Goal: Information Seeking & Learning: Check status

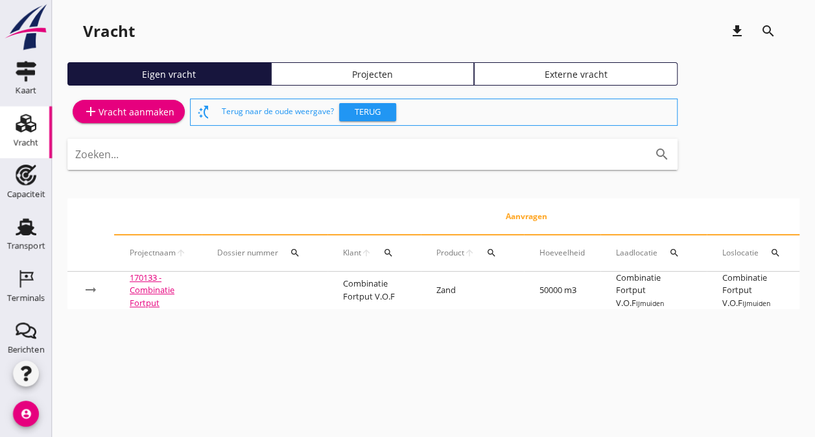
click at [567, 73] on div "Externe vracht" at bounding box center [576, 74] width 192 height 14
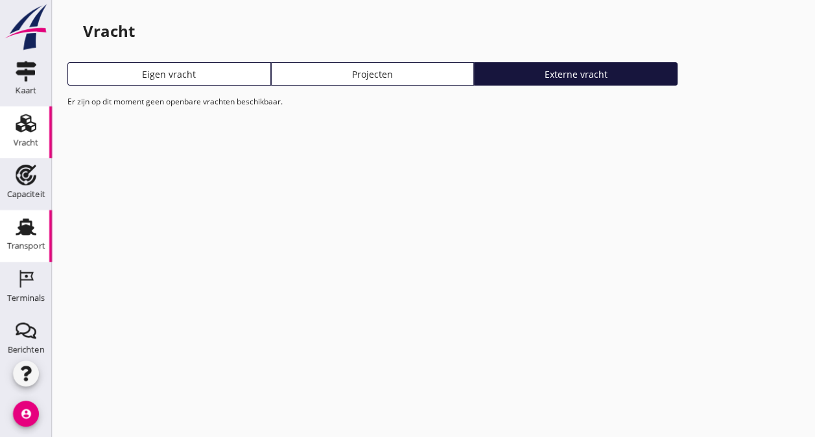
click at [16, 234] on icon "Transport" at bounding box center [26, 227] width 21 height 21
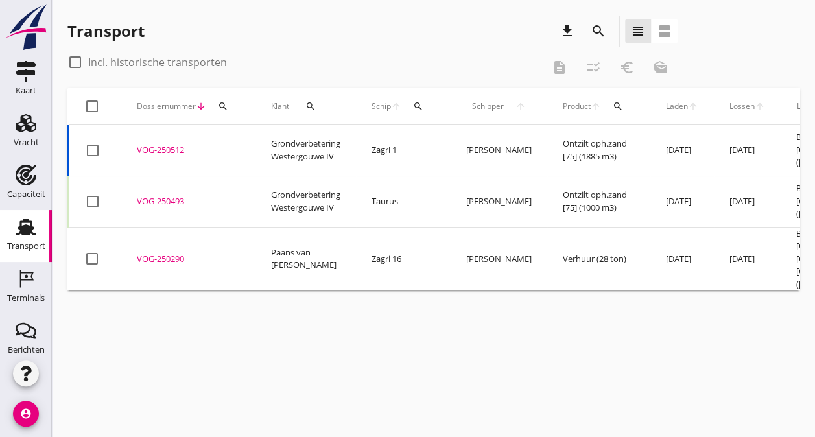
click at [75, 63] on div at bounding box center [75, 62] width 22 height 22
checkbox input "true"
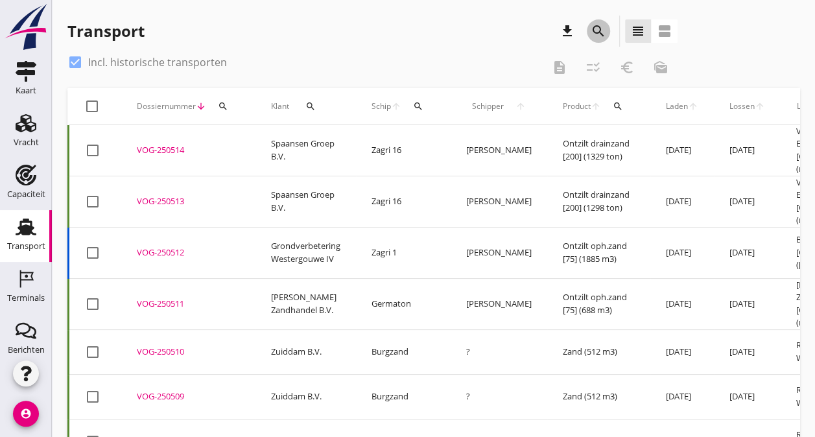
click at [596, 29] on icon "search" at bounding box center [599, 31] width 16 height 16
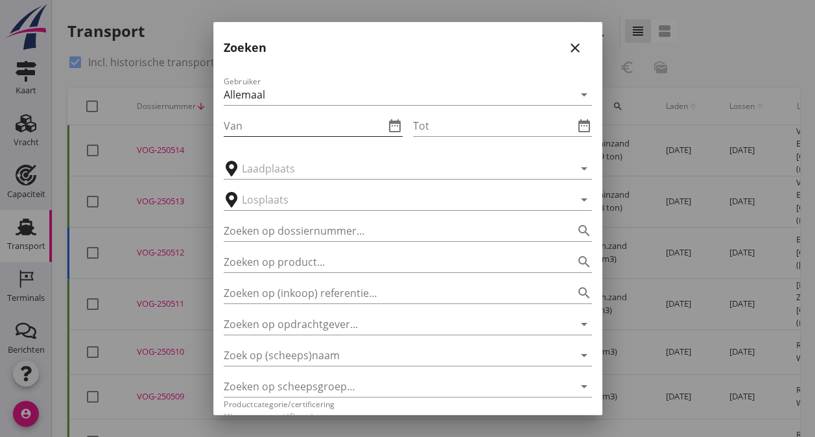
click at [253, 130] on input "Van" at bounding box center [304, 125] width 161 height 21
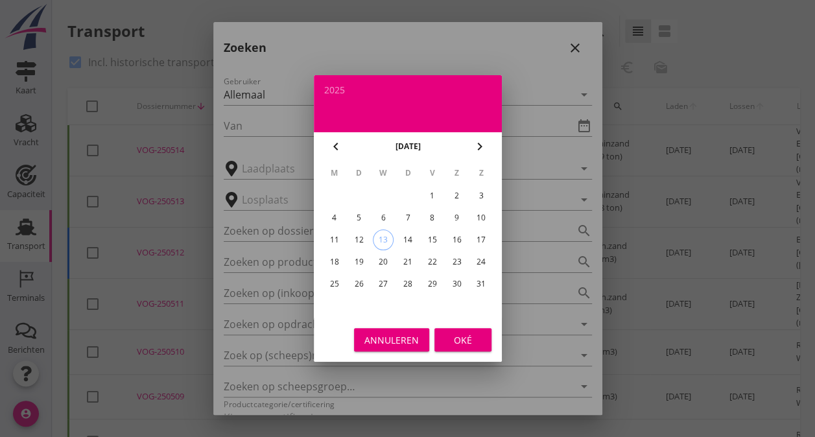
click at [328, 148] on icon "chevron_left" at bounding box center [336, 147] width 16 height 16
click at [482, 194] on div "1" at bounding box center [481, 195] width 21 height 21
type input "[DATE]"
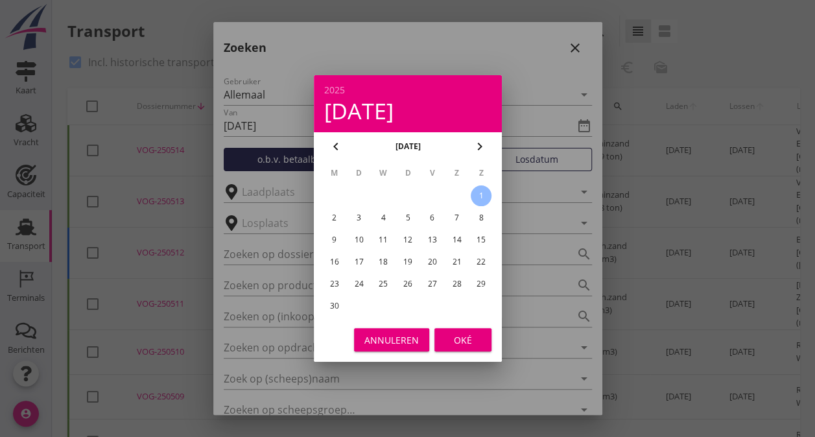
click at [458, 344] on div "Oké" at bounding box center [463, 340] width 36 height 14
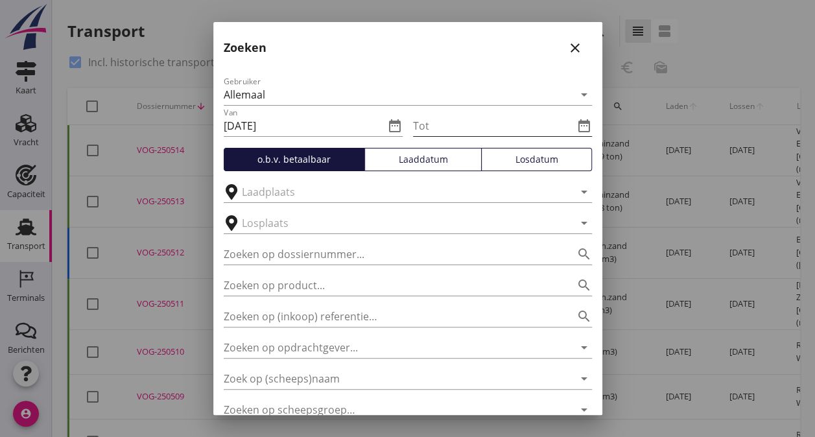
click at [576, 124] on icon "date_range" at bounding box center [584, 126] width 16 height 16
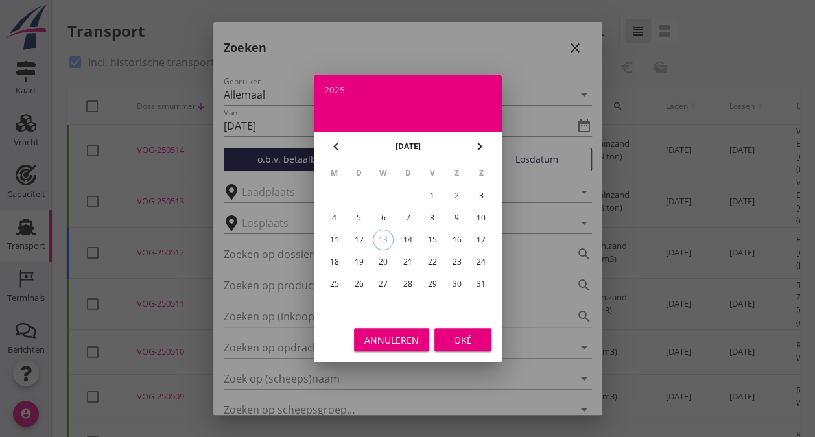
click at [330, 148] on icon "chevron_left" at bounding box center [336, 147] width 16 height 16
click at [479, 244] on div "15" at bounding box center [481, 239] width 21 height 21
type input "[DATE]"
click at [457, 345] on div "Oké" at bounding box center [463, 340] width 36 height 14
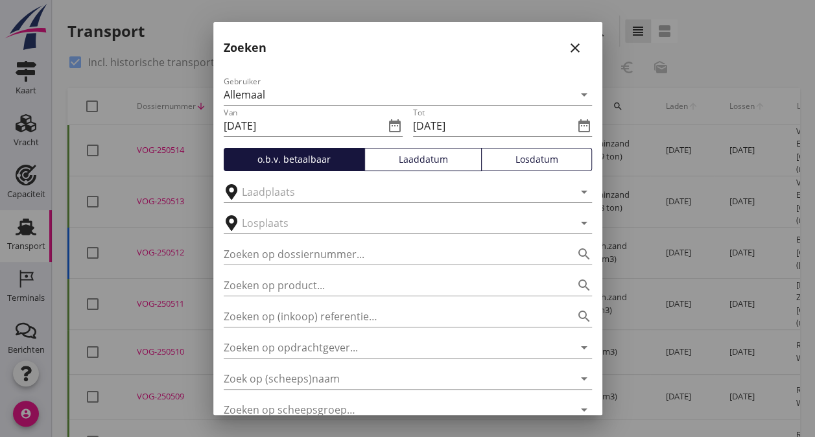
click at [536, 158] on div "Losdatum" at bounding box center [536, 159] width 99 height 14
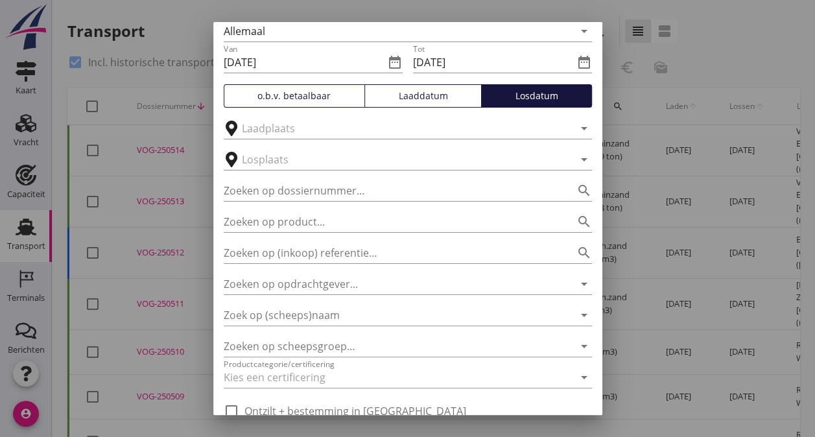
scroll to position [121, 0]
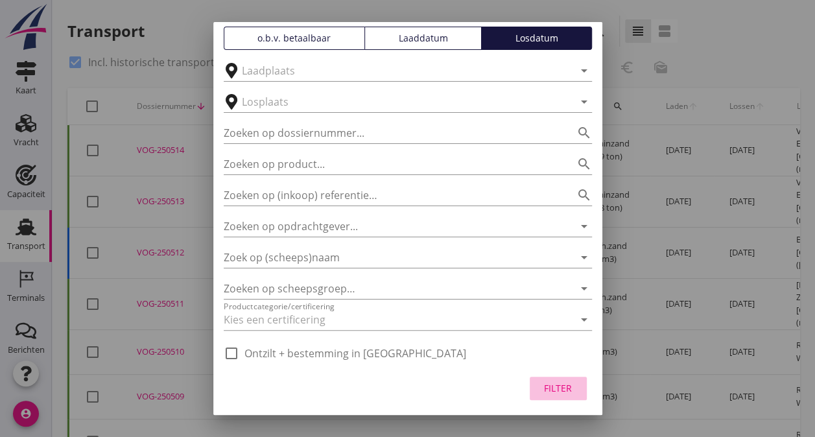
click at [540, 386] on div "Filter" at bounding box center [558, 388] width 36 height 14
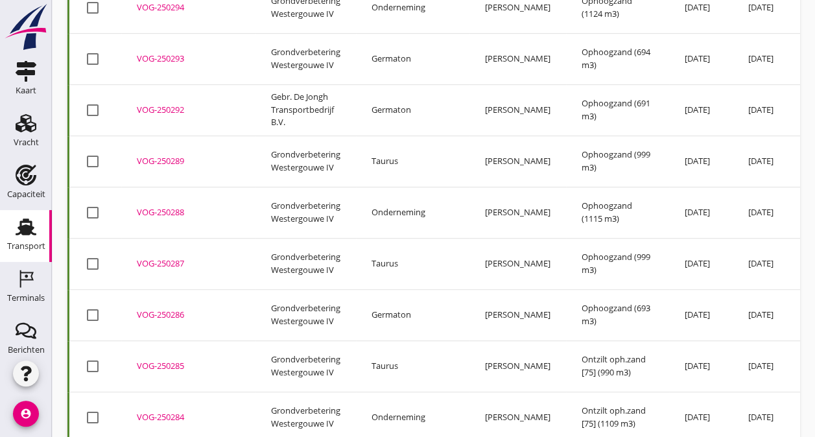
scroll to position [0, 0]
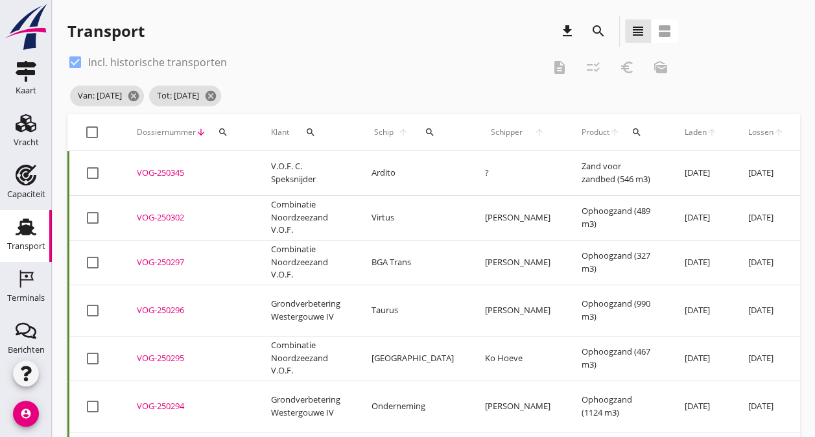
click at [85, 131] on div at bounding box center [92, 132] width 22 height 22
checkbox input "true"
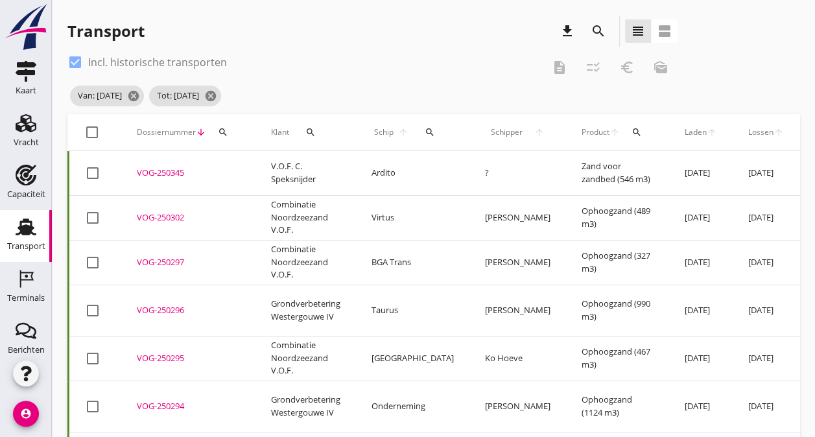
checkbox input "true"
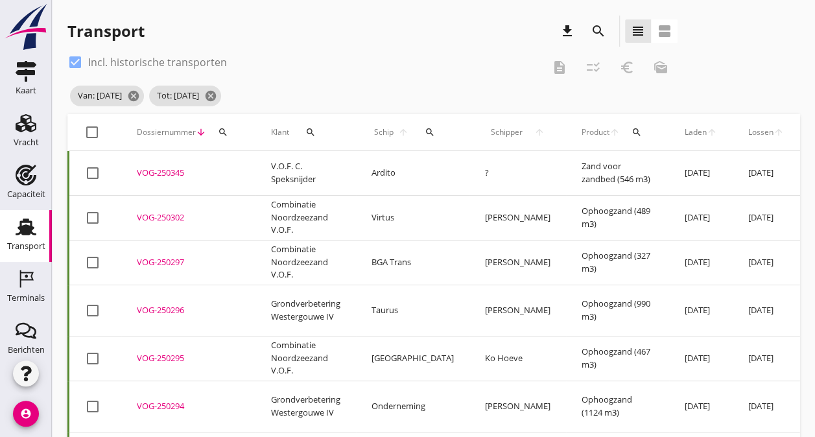
checkbox input "true"
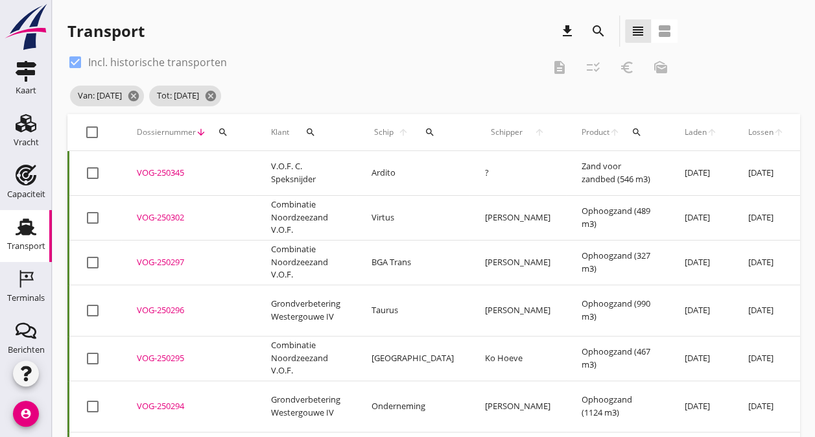
checkbox input "true"
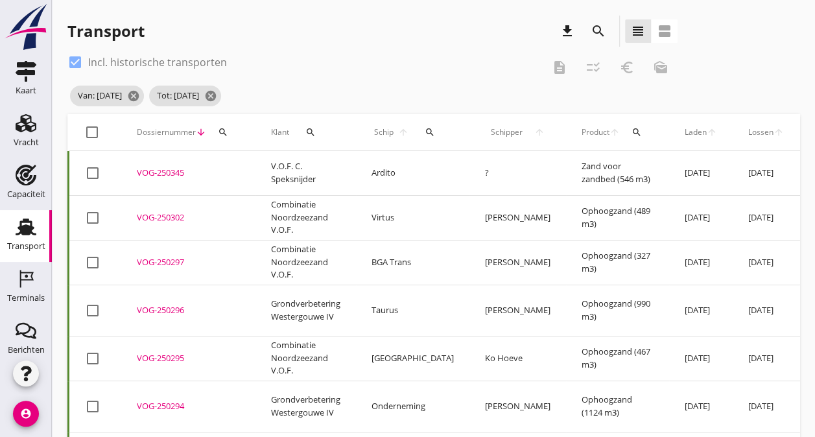
checkbox input "true"
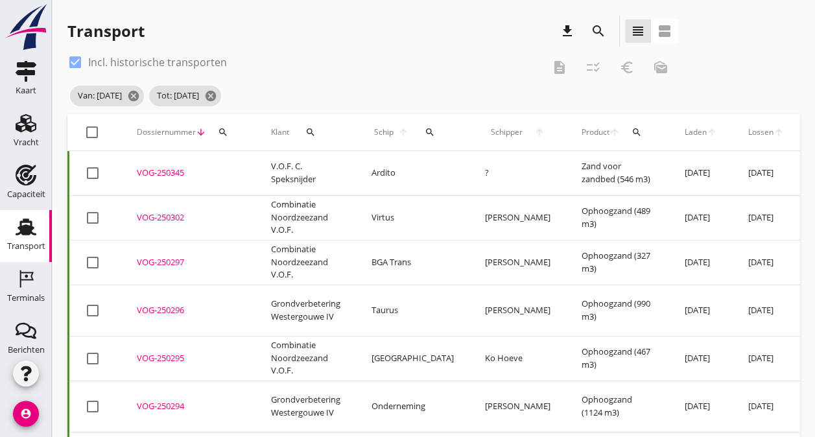
checkbox input "true"
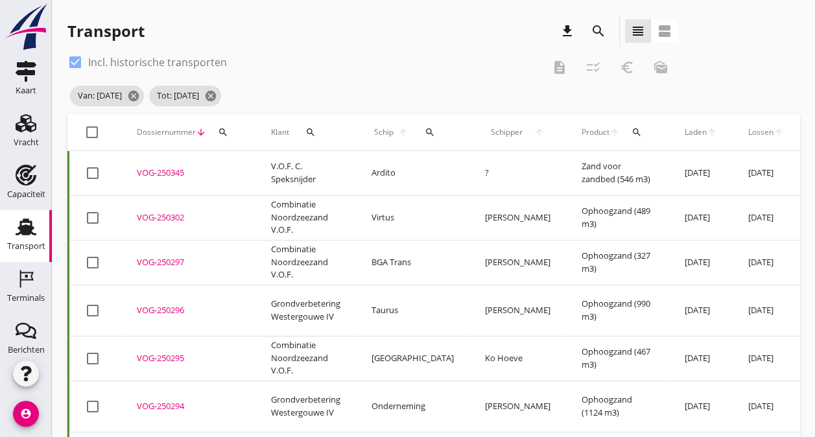
checkbox input "true"
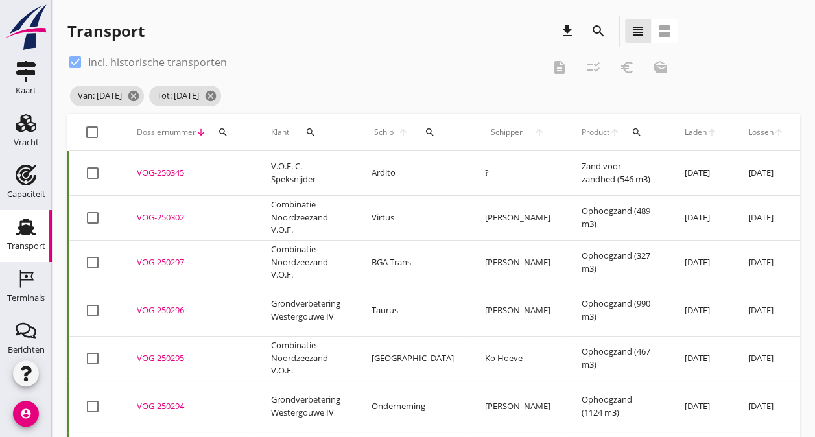
checkbox input "true"
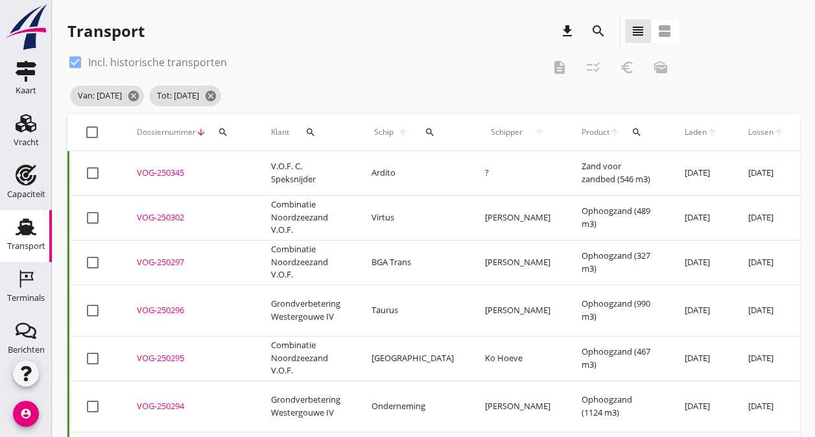
checkbox input "true"
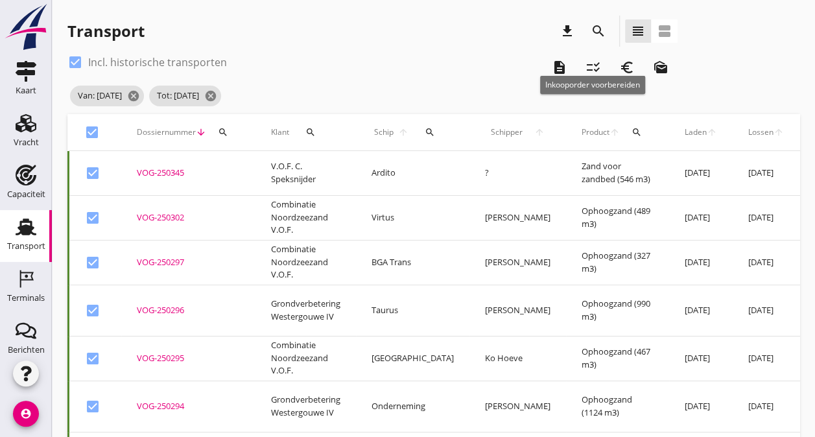
click at [591, 64] on icon "checklist_rtl" at bounding box center [593, 68] width 16 height 16
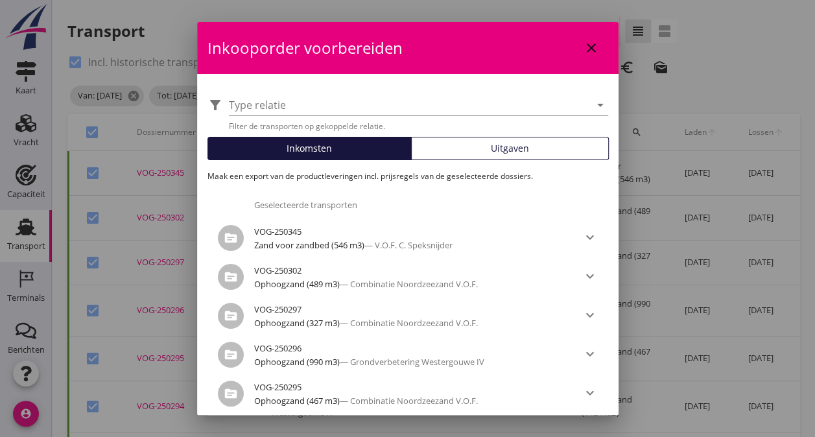
click at [491, 149] on span "Uitgaven" at bounding box center [510, 148] width 38 height 14
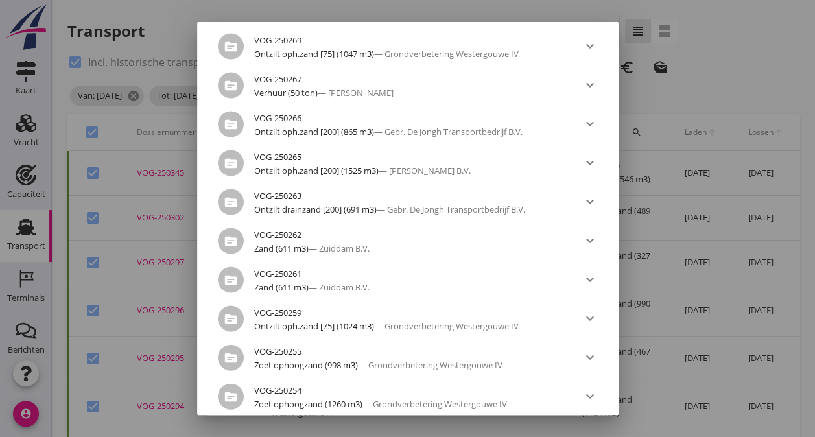
scroll to position [1433, 0]
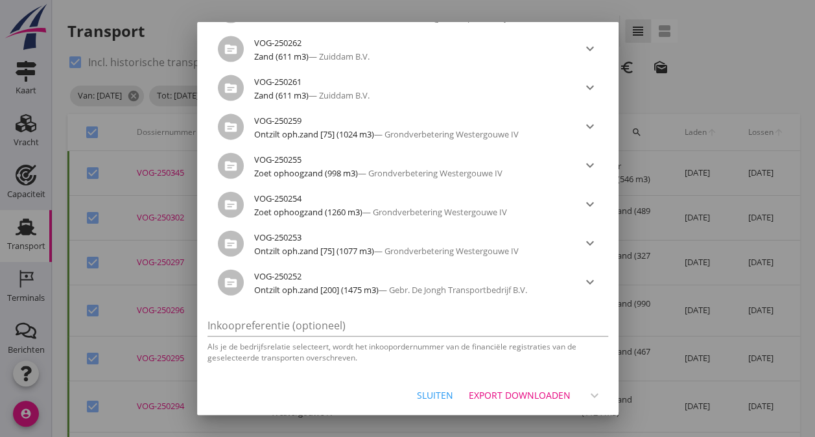
click at [506, 395] on div "Export downloaden" at bounding box center [520, 395] width 102 height 14
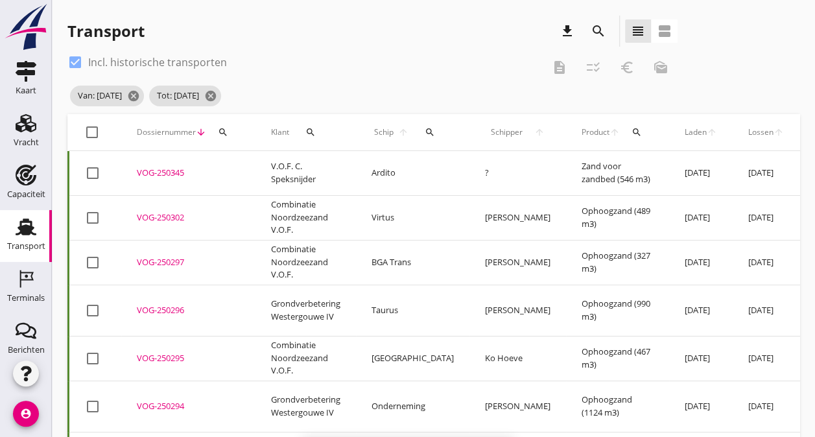
checkbox input "false"
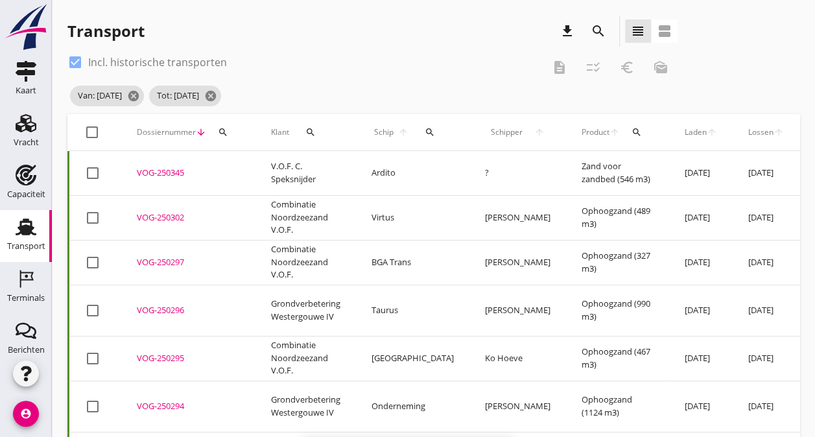
checkbox input "false"
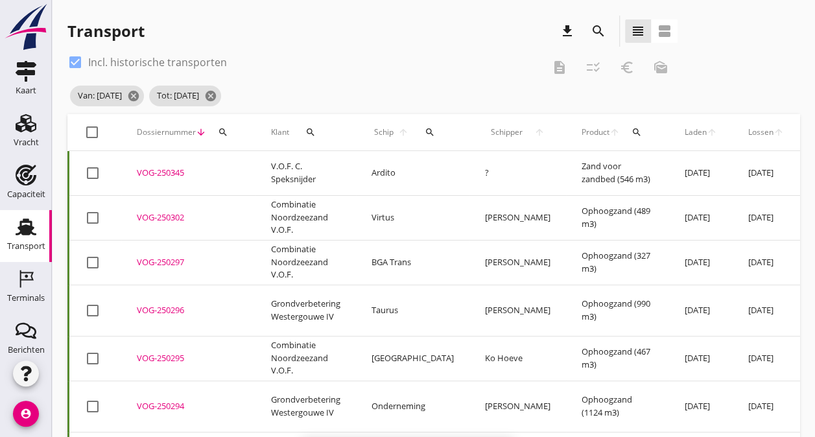
checkbox input "false"
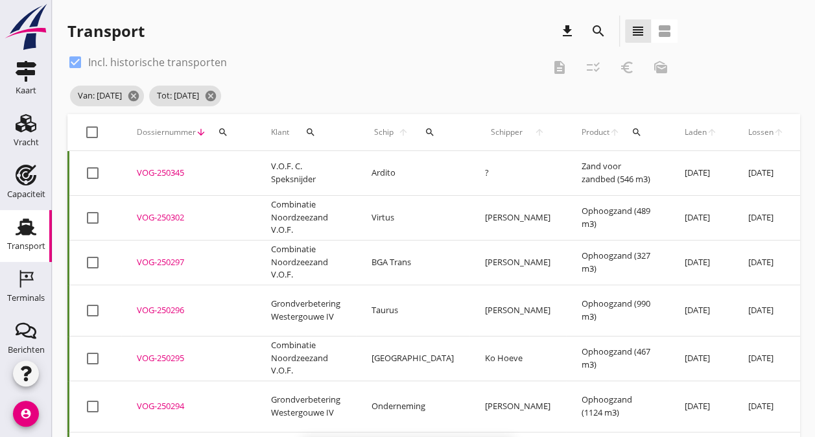
checkbox input "false"
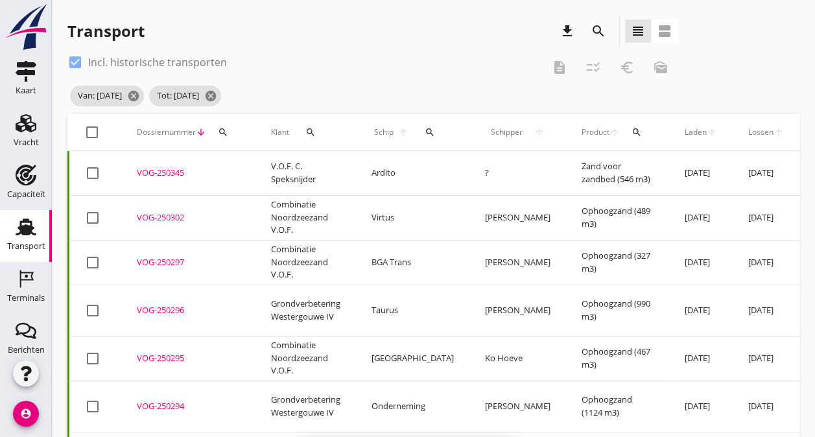
checkbox input "false"
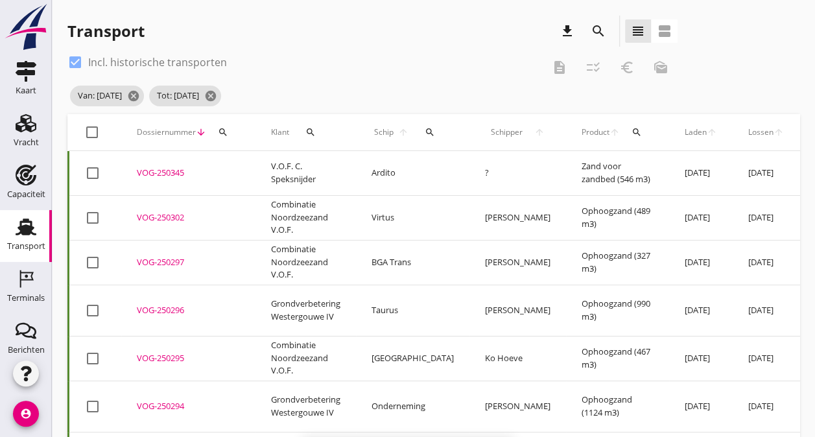
checkbox input "false"
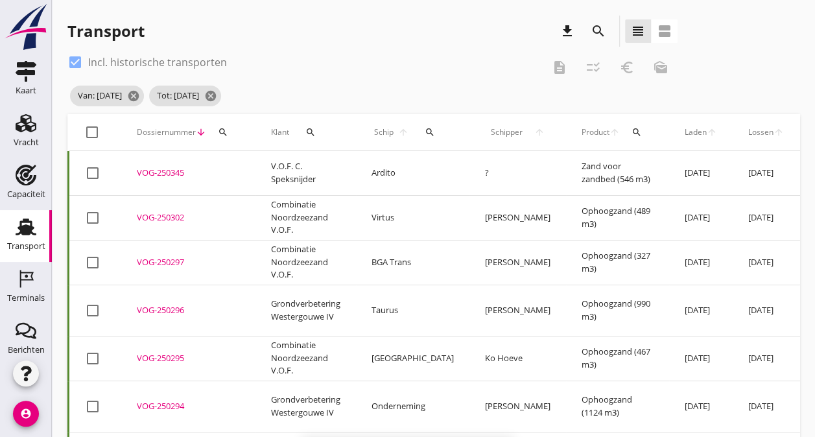
checkbox input "false"
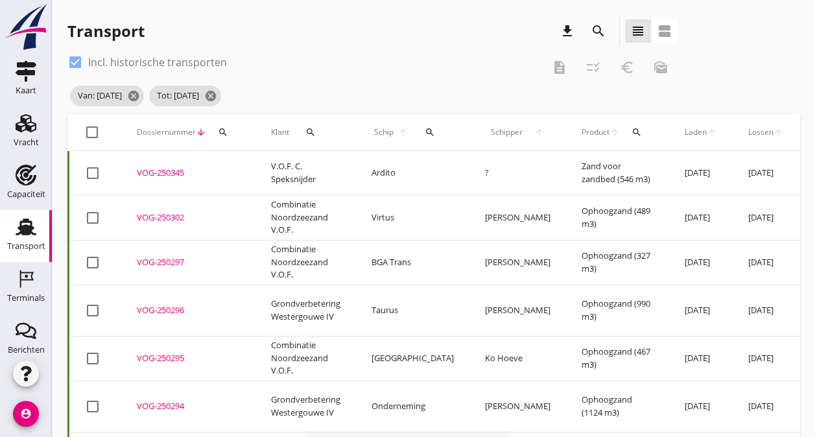
checkbox input "false"
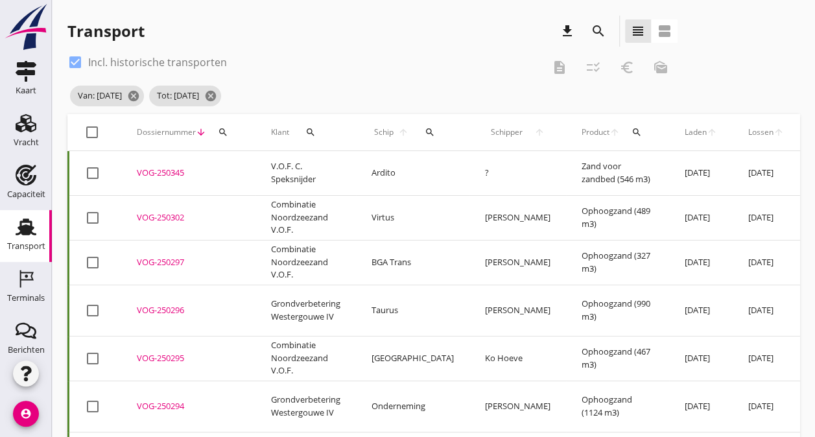
click at [292, 97] on div "Van: [DATE] cancel Tot: [DATE] cancel" at bounding box center [372, 96] width 610 height 26
click at [217, 93] on icon "cancel" at bounding box center [210, 95] width 13 height 13
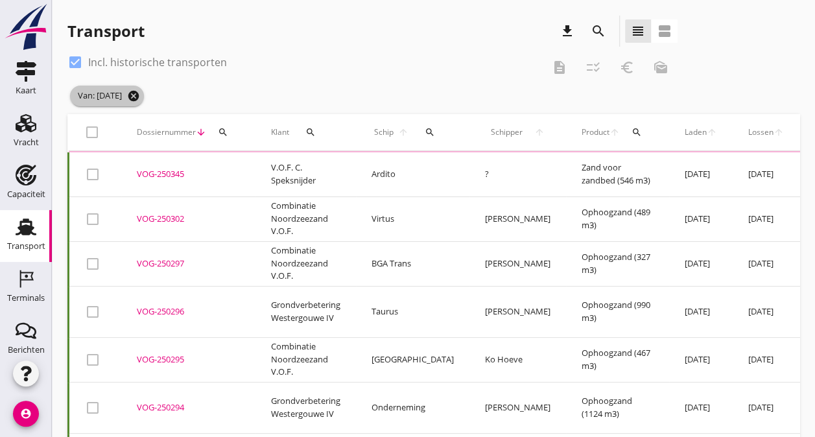
click at [140, 96] on icon "cancel" at bounding box center [133, 95] width 13 height 13
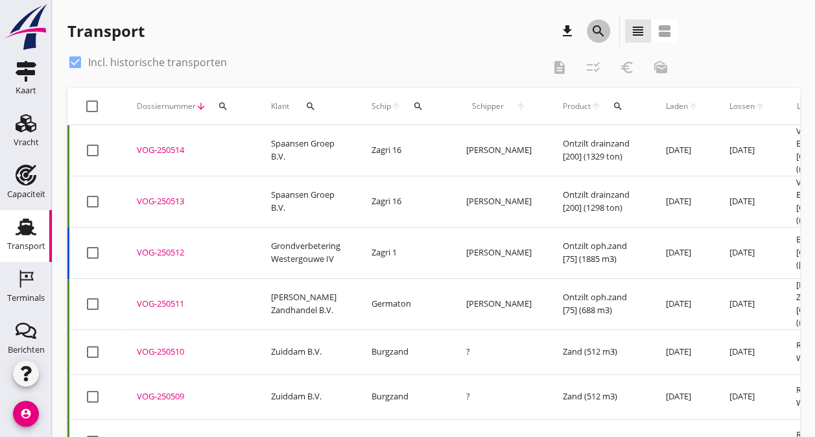
click at [595, 31] on icon "search" at bounding box center [599, 31] width 16 height 16
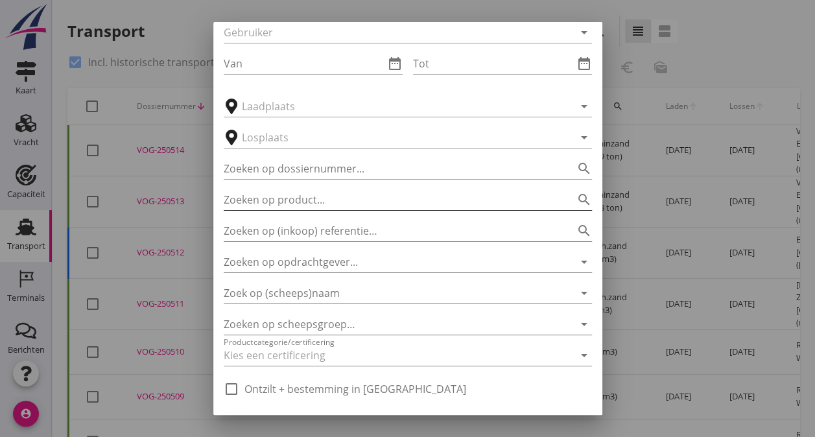
scroll to position [65, 0]
click at [388, 70] on div "Van date_range" at bounding box center [313, 61] width 179 height 21
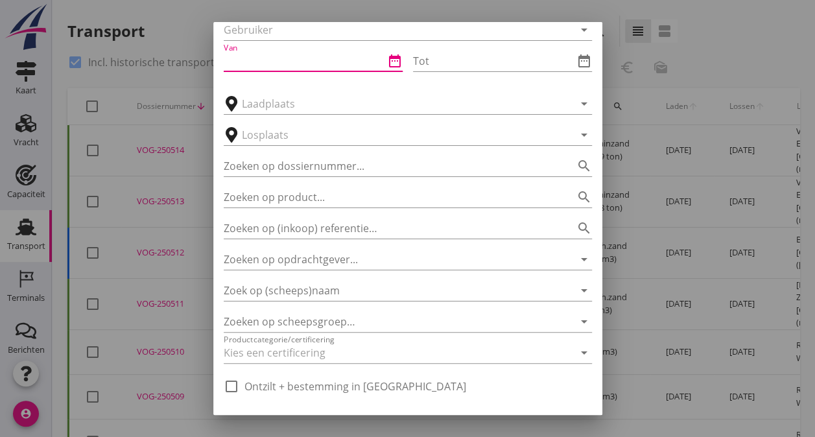
click at [388, 64] on icon "date_range" at bounding box center [395, 61] width 16 height 16
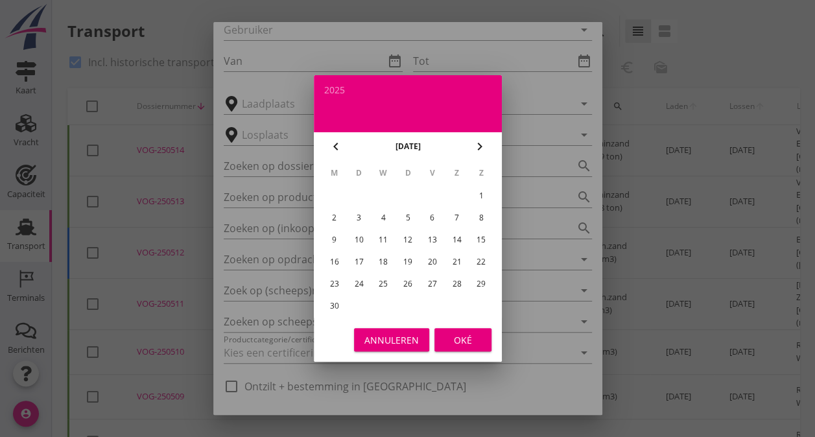
click at [482, 235] on div "15" at bounding box center [481, 239] width 21 height 21
type input "[DATE]"
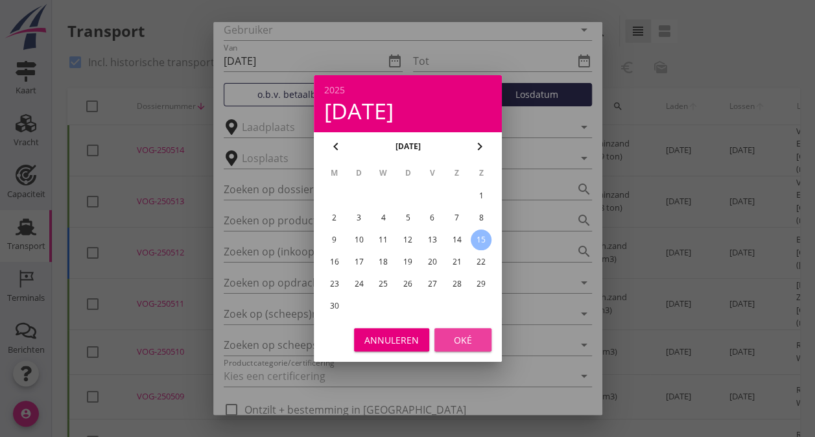
click at [463, 328] on button "Oké" at bounding box center [462, 339] width 57 height 23
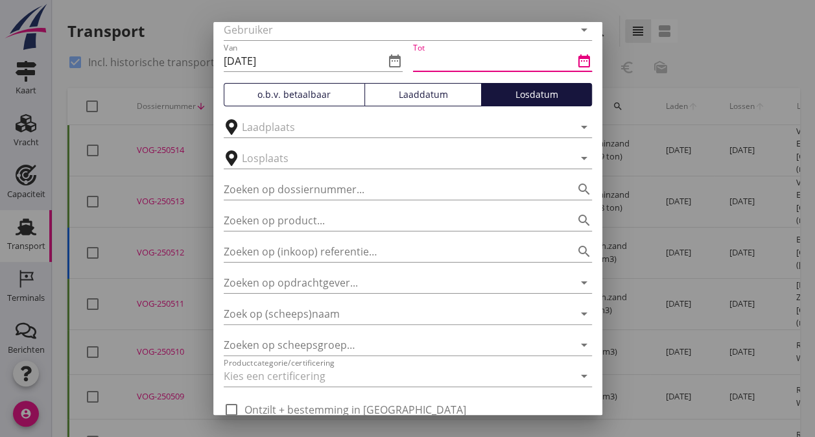
click at [469, 64] on input "Tot" at bounding box center [493, 61] width 161 height 21
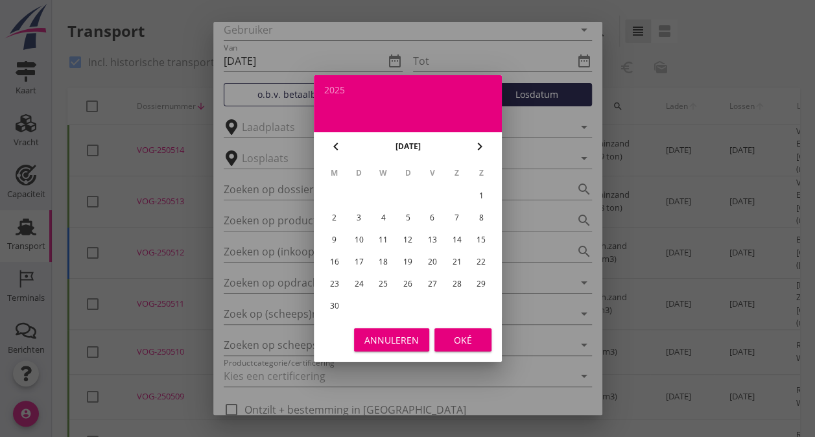
click at [480, 139] on icon "chevron_right" at bounding box center [480, 147] width 16 height 16
click at [360, 197] on div "1" at bounding box center [358, 195] width 21 height 21
type input "[DATE]"
click at [455, 341] on div "Oké" at bounding box center [463, 340] width 36 height 14
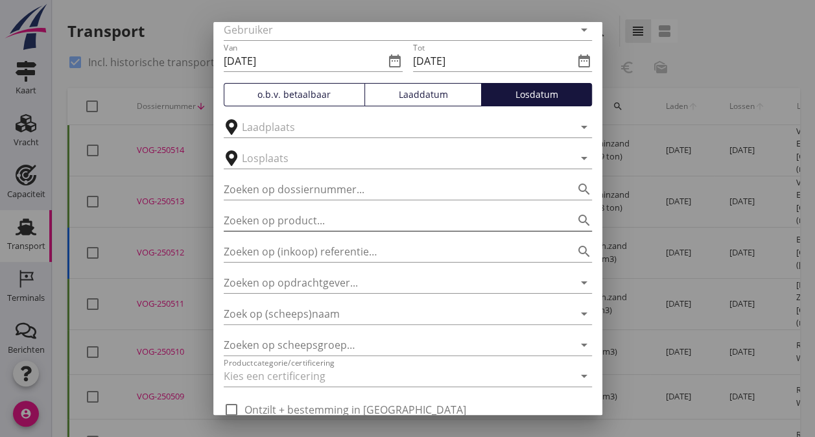
scroll to position [121, 0]
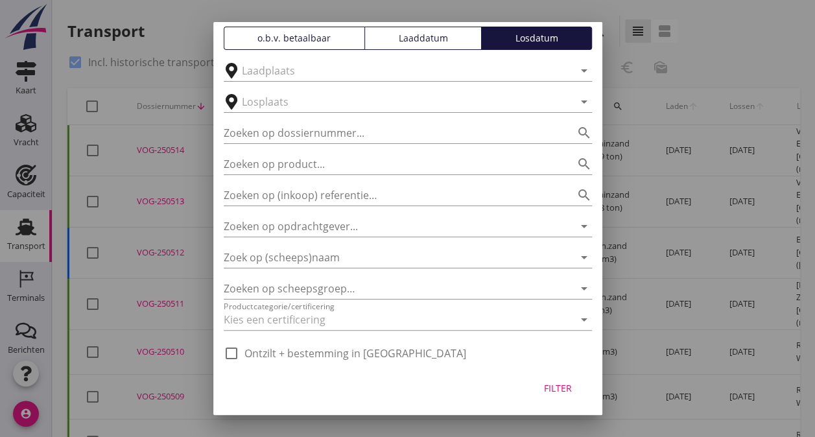
click at [543, 383] on div "Filter" at bounding box center [558, 388] width 36 height 14
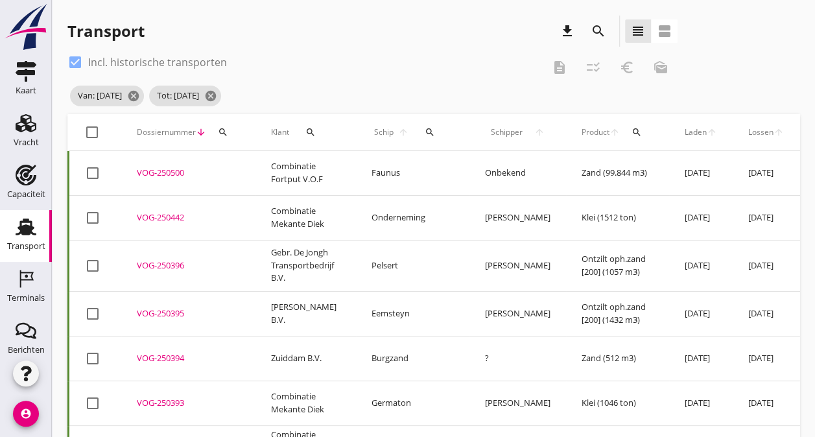
click at [87, 131] on div at bounding box center [92, 132] width 22 height 22
checkbox input "true"
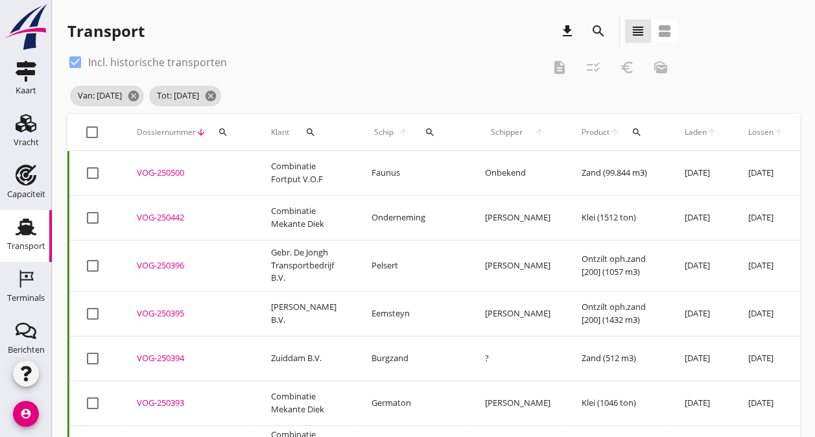
checkbox input "true"
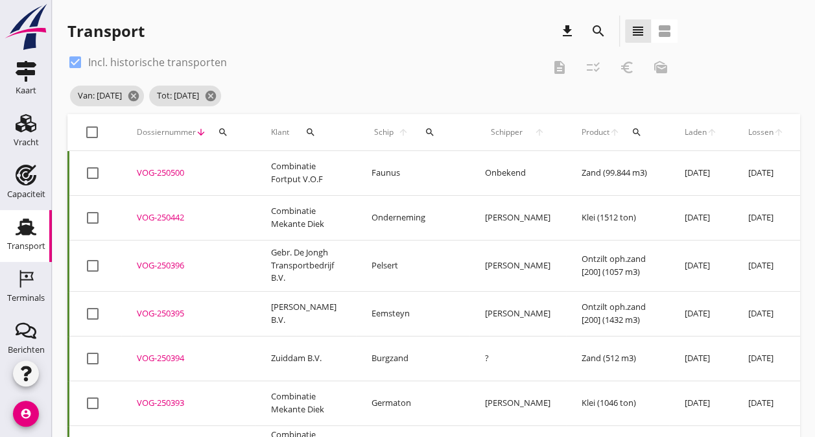
checkbox input "true"
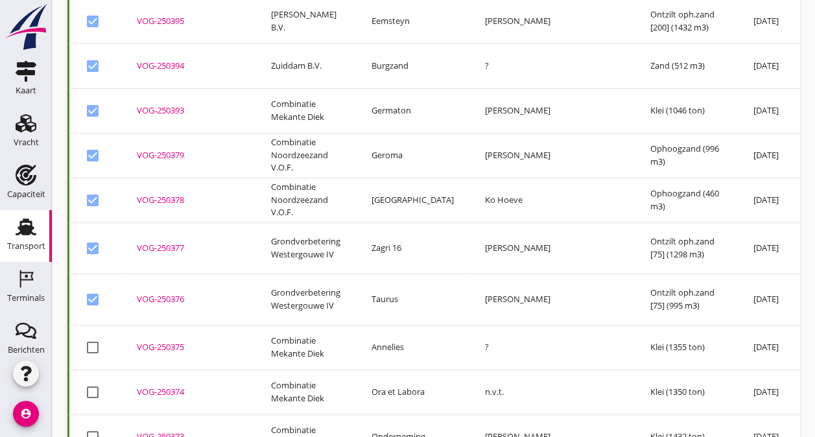
scroll to position [0, 0]
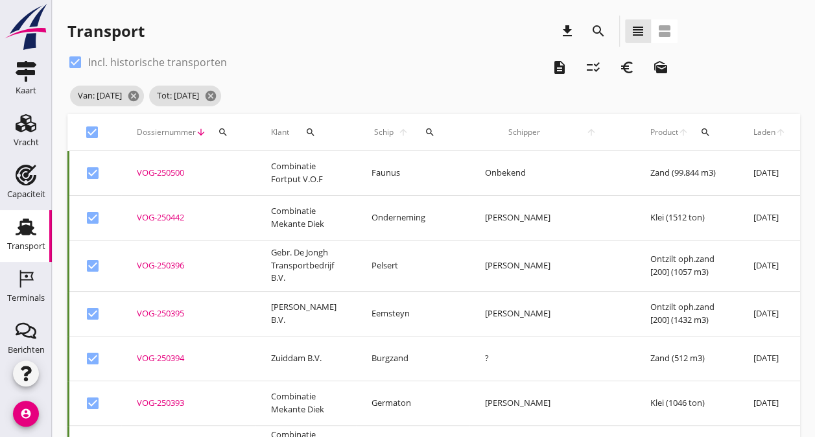
click at [97, 135] on div at bounding box center [92, 132] width 22 height 22
checkbox input "false"
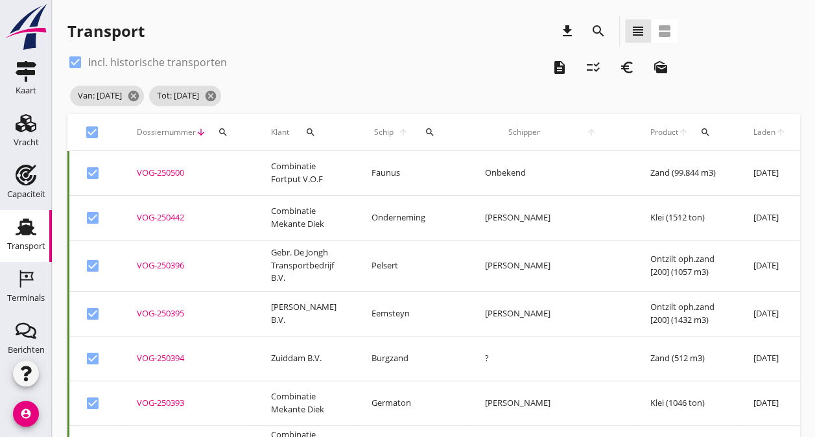
checkbox input "false"
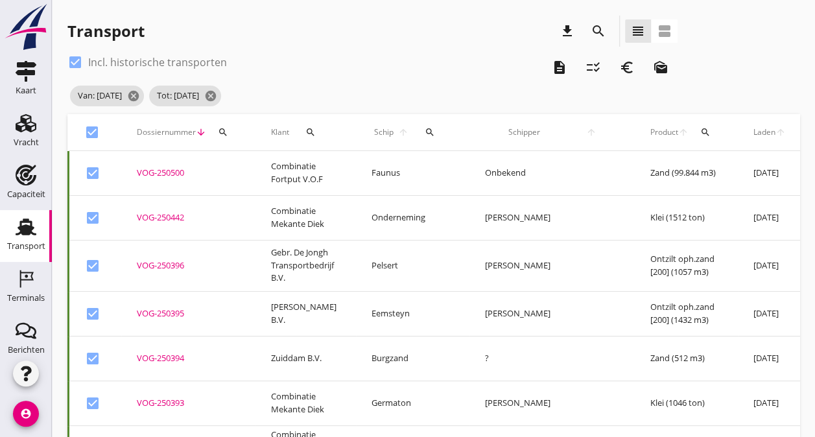
checkbox input "false"
click at [95, 131] on div at bounding box center [92, 132] width 22 height 22
checkbox input "true"
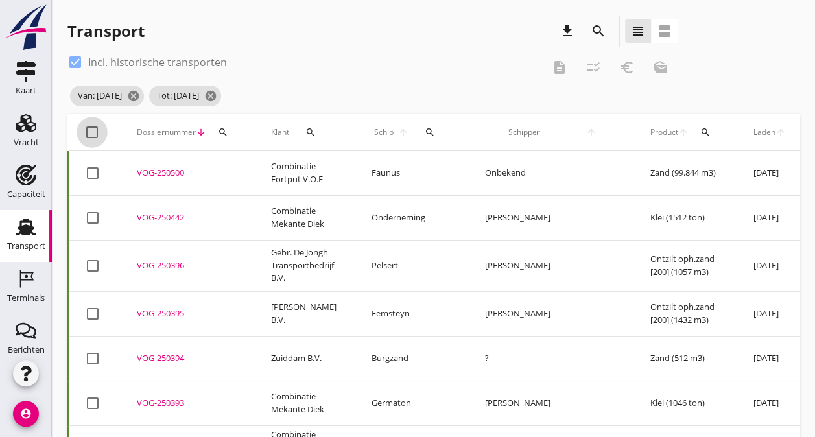
checkbox input "true"
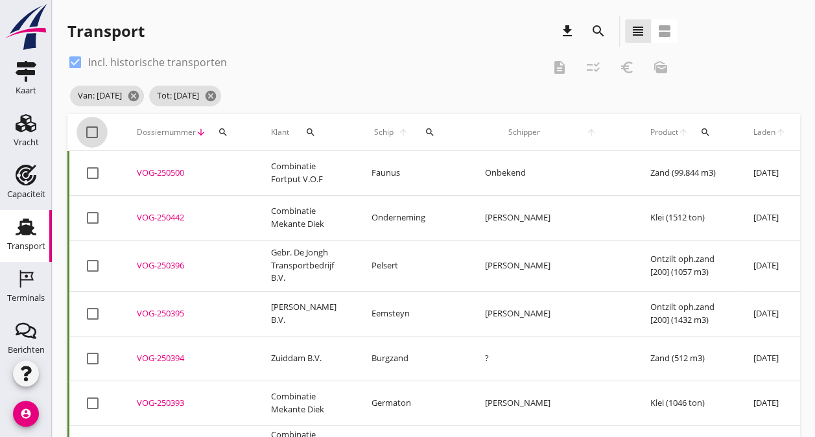
checkbox input "true"
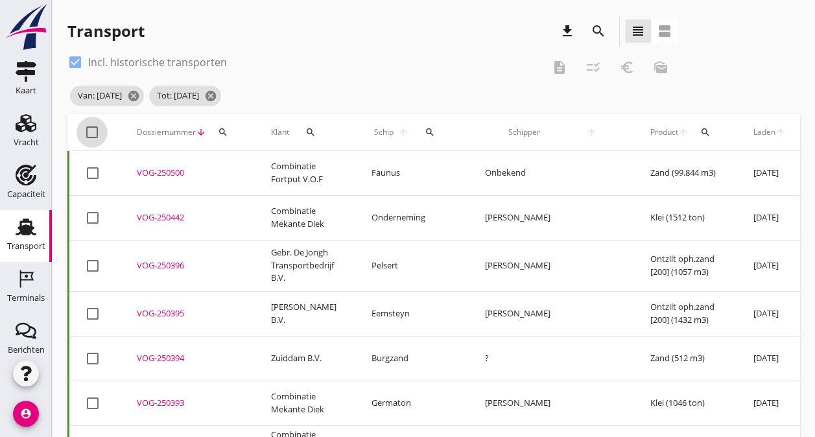
checkbox input "true"
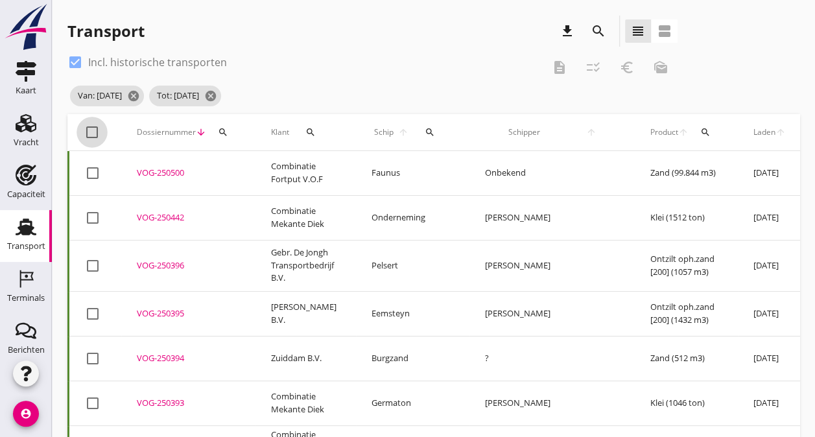
checkbox input "true"
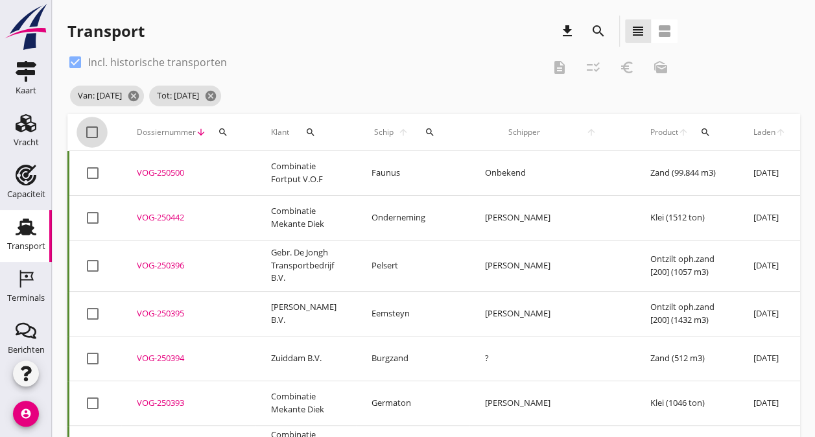
checkbox input "true"
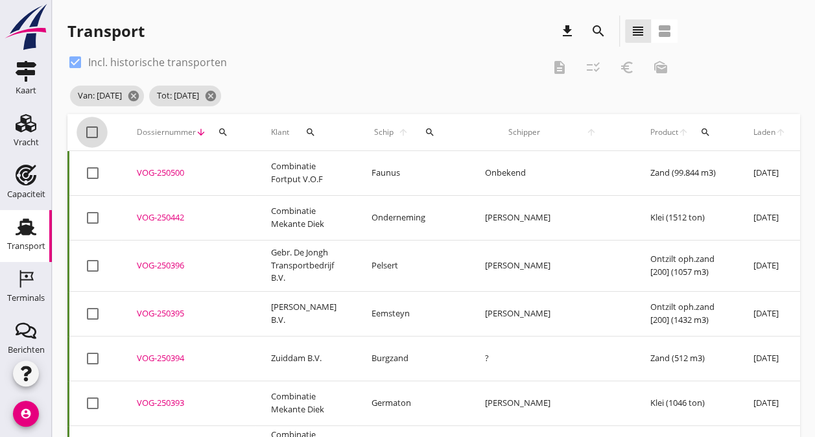
checkbox input "true"
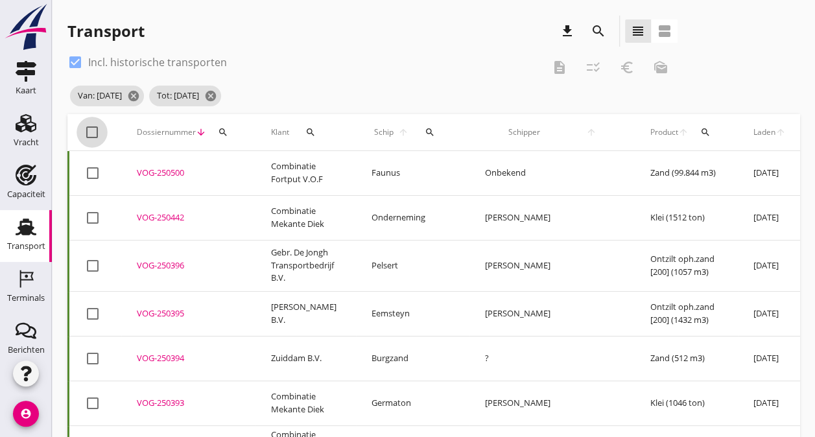
checkbox input "true"
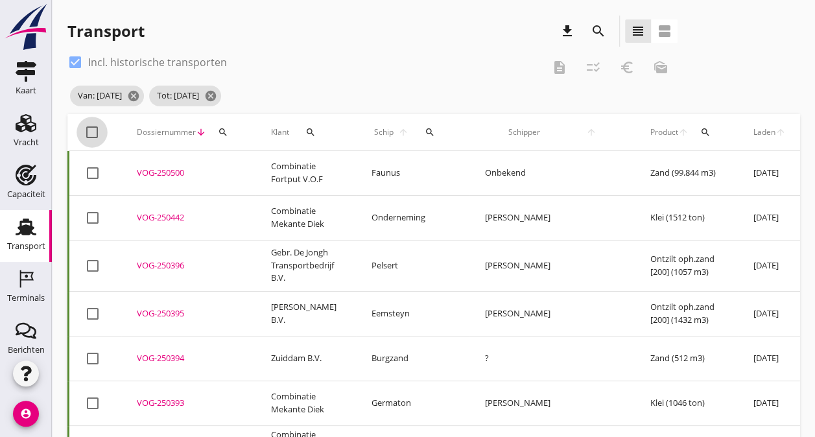
checkbox input "true"
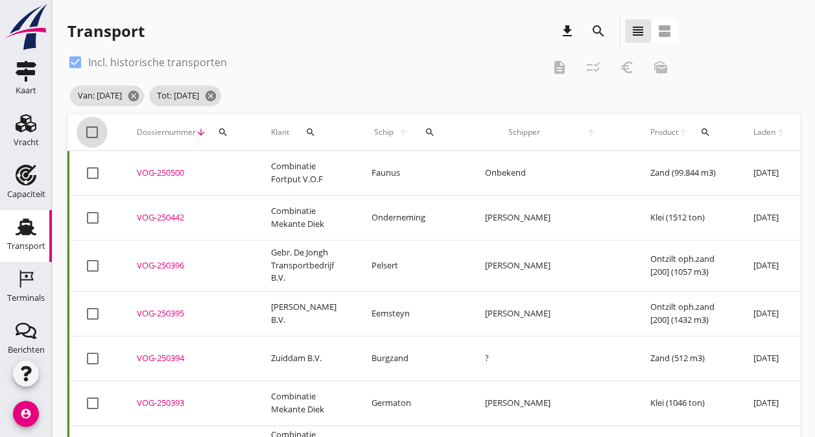
checkbox input "true"
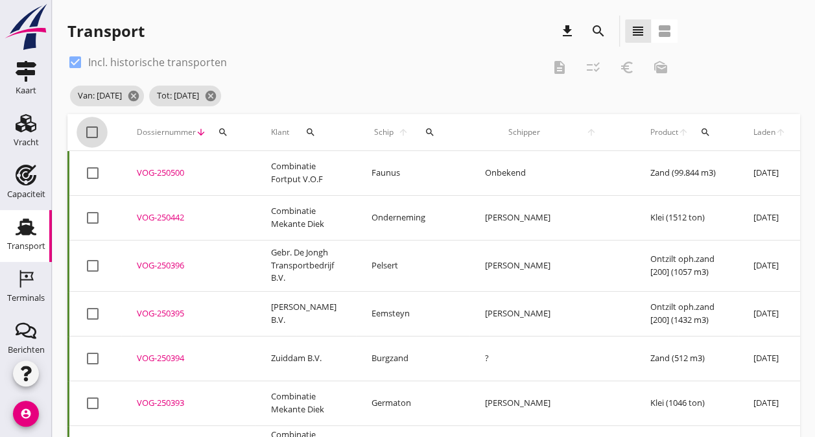
checkbox input "true"
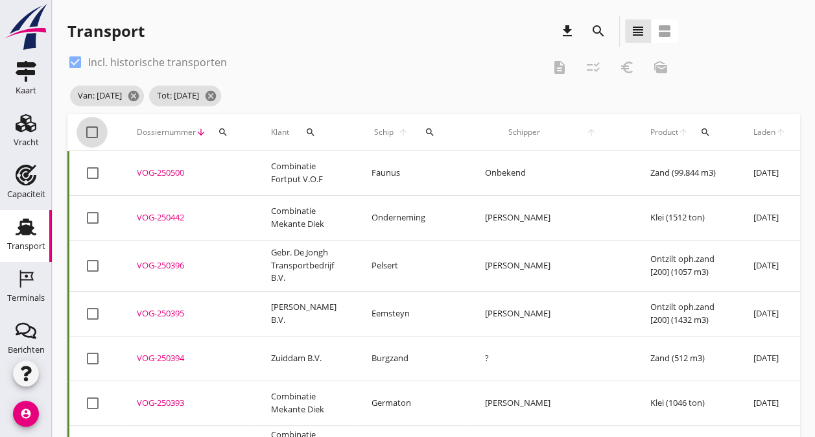
checkbox input "true"
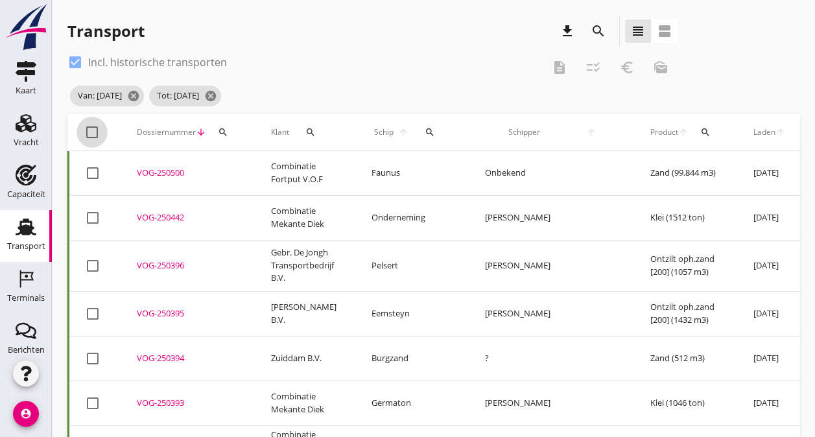
checkbox input "true"
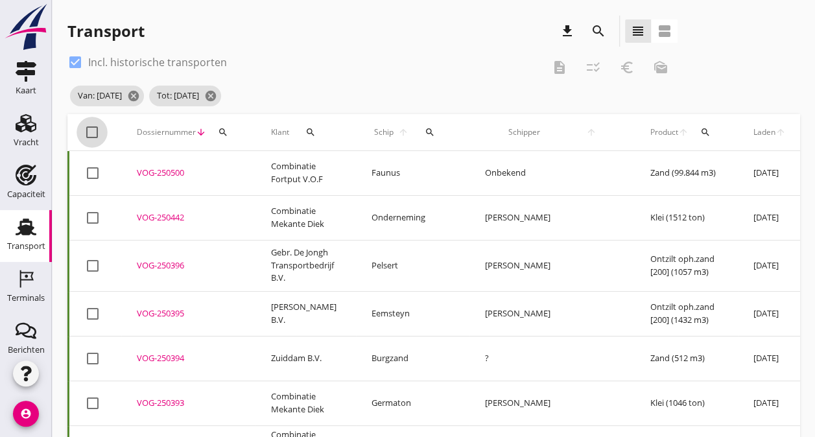
checkbox input "true"
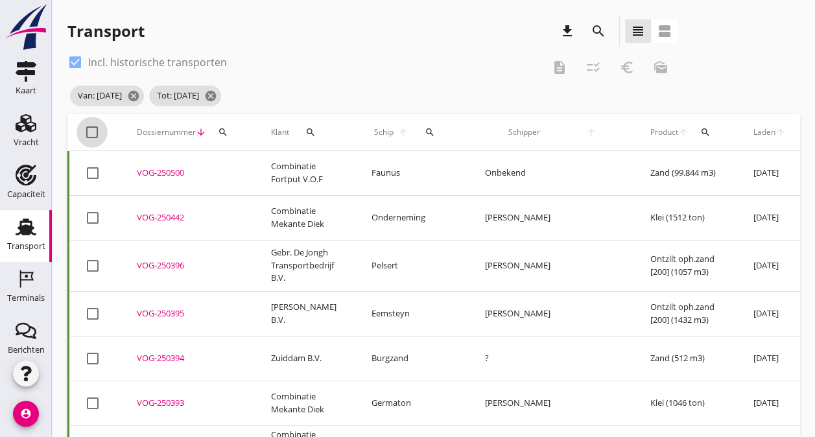
checkbox input "true"
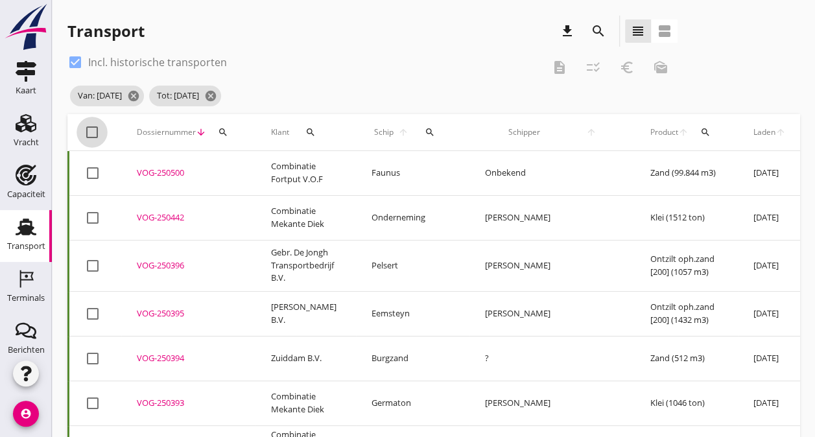
checkbox input "true"
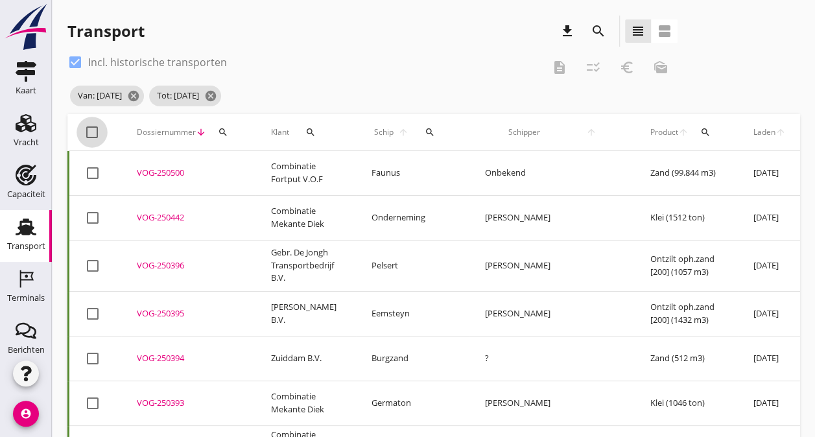
checkbox input "true"
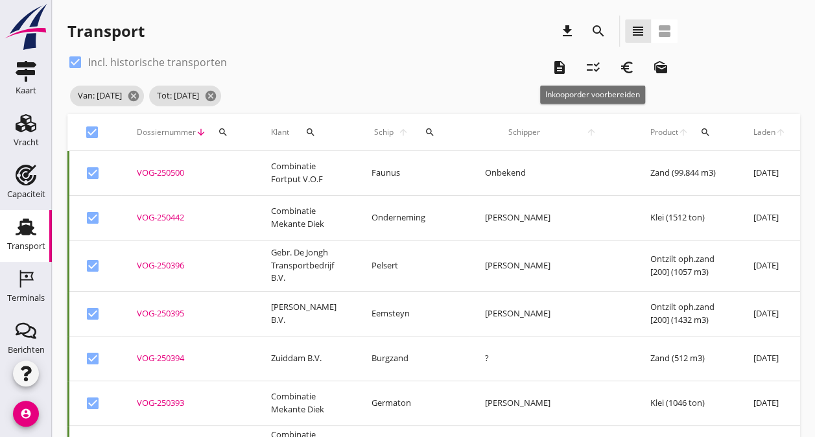
click at [589, 65] on icon "checklist_rtl" at bounding box center [593, 68] width 16 height 16
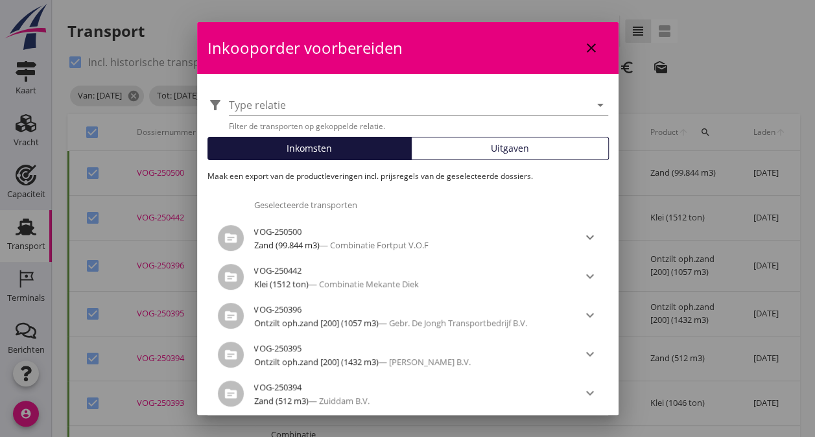
click at [491, 145] on span "Uitgaven" at bounding box center [510, 148] width 38 height 14
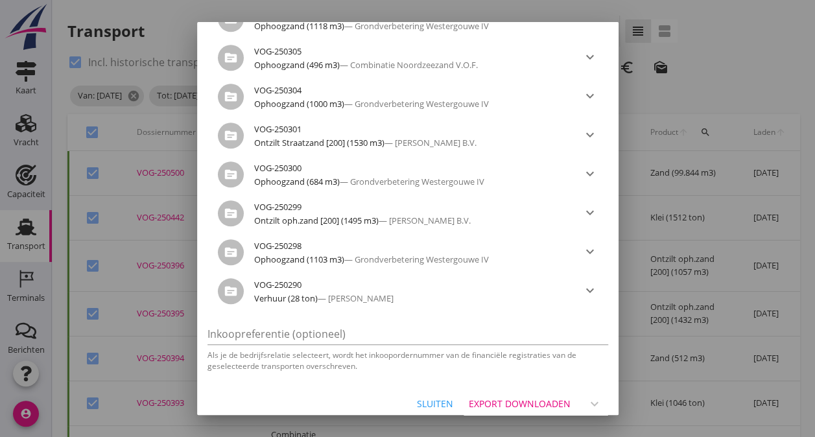
scroll to position [3067, 0]
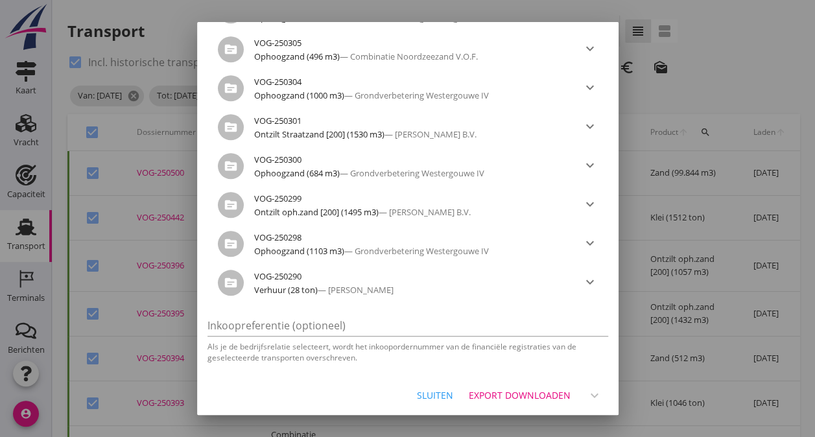
click at [497, 390] on div "Export downloaden" at bounding box center [520, 395] width 102 height 14
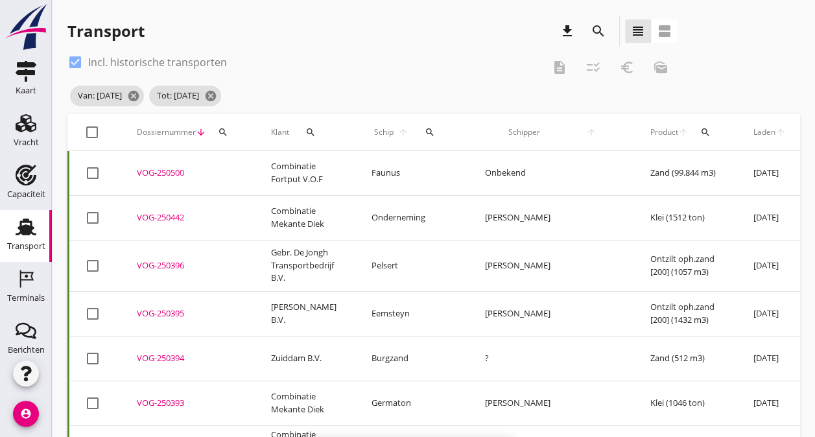
checkbox input "false"
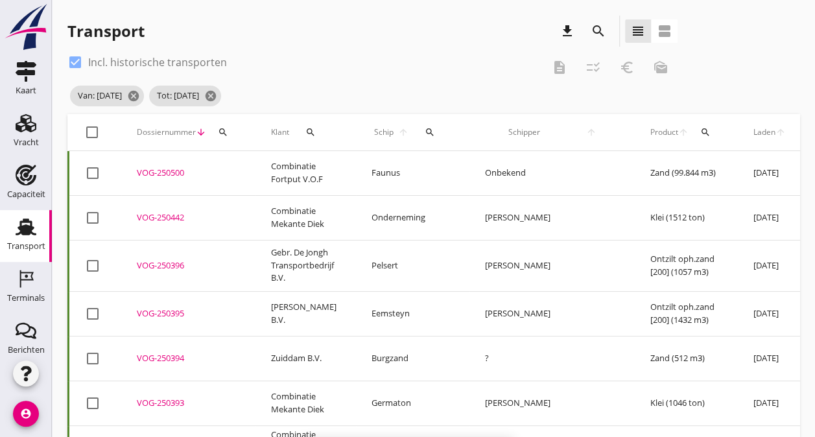
checkbox input "false"
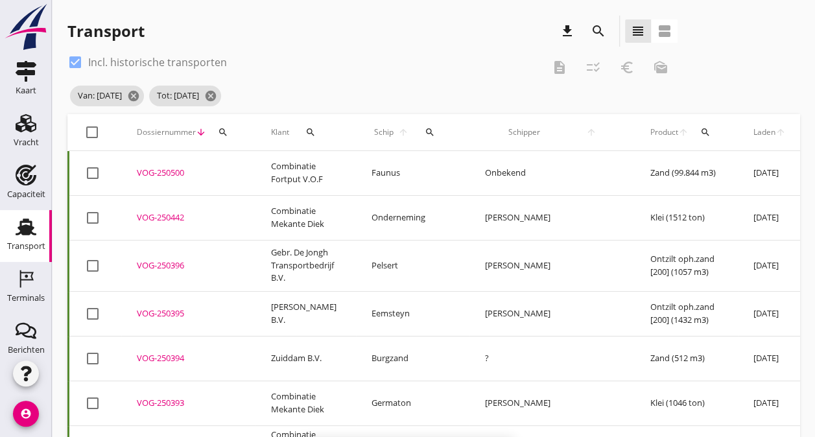
checkbox input "false"
drag, startPoint x: 250, startPoint y: 97, endPoint x: 192, endPoint y: 96, distance: 57.7
click at [217, 97] on icon "cancel" at bounding box center [210, 95] width 13 height 13
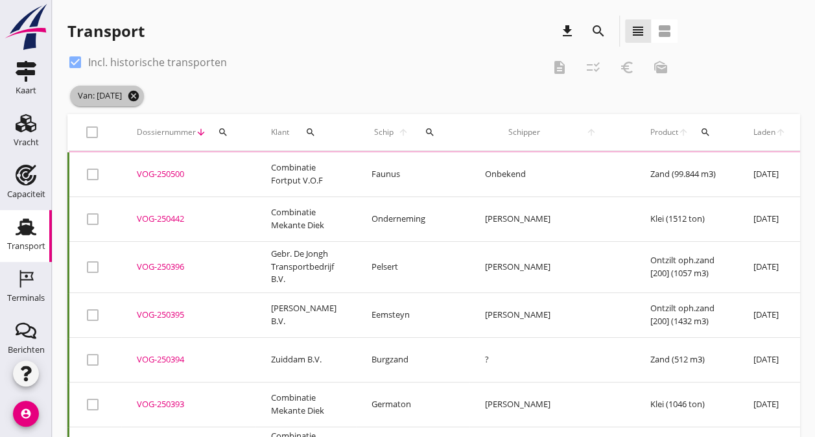
click at [140, 98] on icon "cancel" at bounding box center [133, 95] width 13 height 13
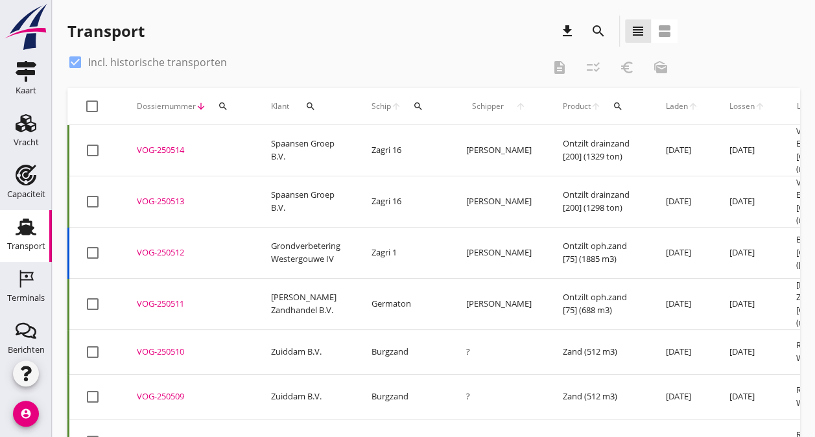
click at [598, 29] on icon "search" at bounding box center [599, 31] width 16 height 16
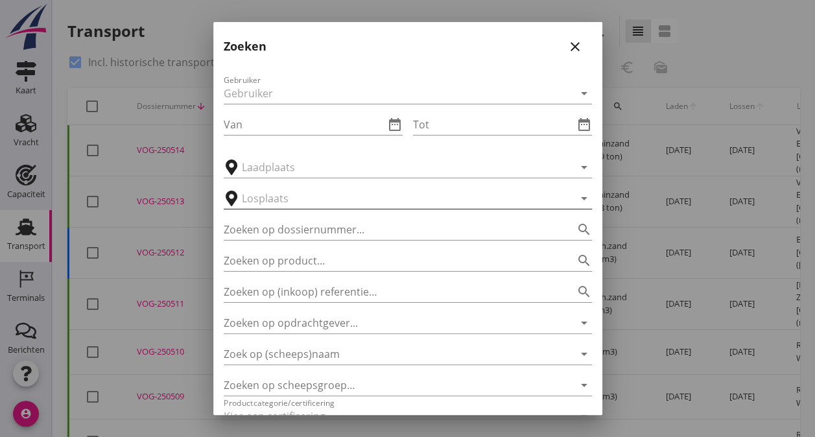
scroll to position [0, 0]
click at [287, 119] on input "Van" at bounding box center [304, 125] width 161 height 21
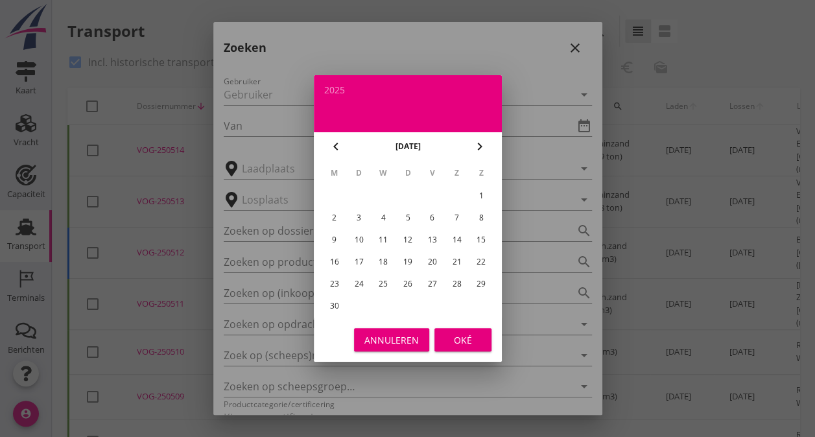
click at [476, 195] on div "1" at bounding box center [481, 195] width 21 height 21
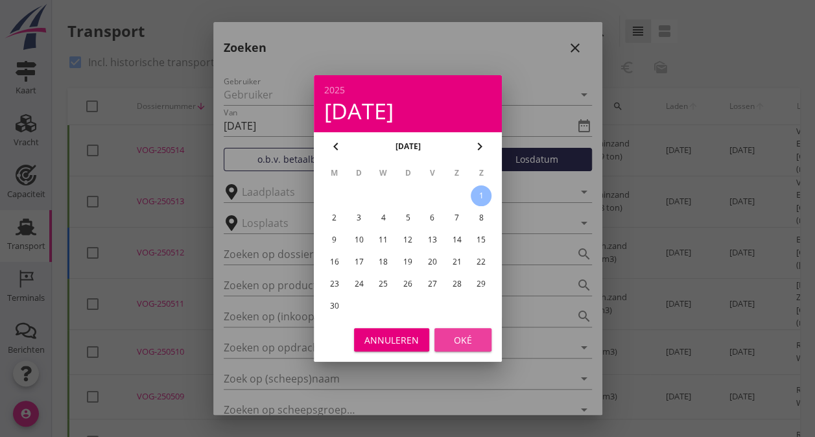
click at [464, 346] on div "Oké" at bounding box center [463, 340] width 36 height 14
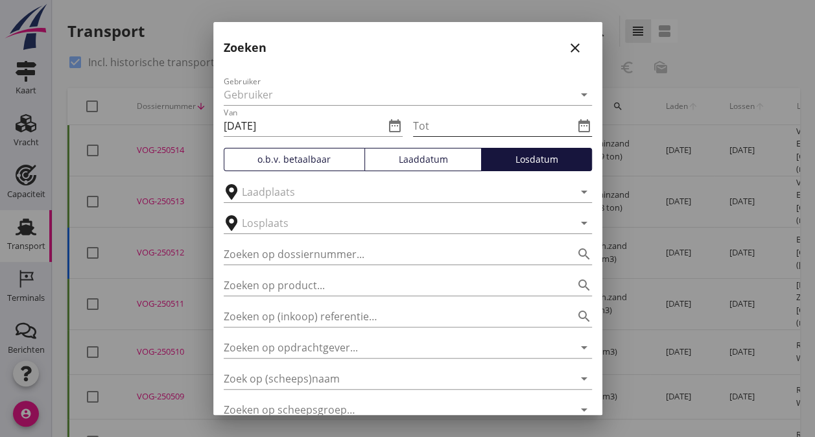
click at [576, 125] on icon "date_range" at bounding box center [584, 126] width 16 height 16
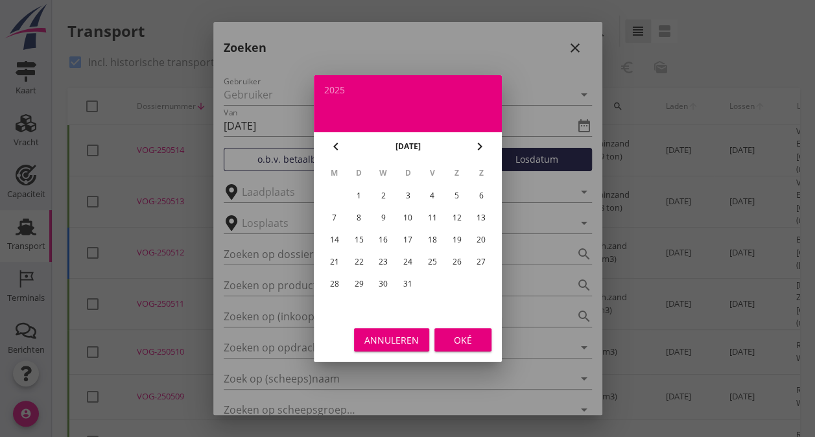
click at [361, 196] on div "1" at bounding box center [358, 195] width 21 height 21
click at [447, 333] on div "Oké" at bounding box center [463, 340] width 36 height 14
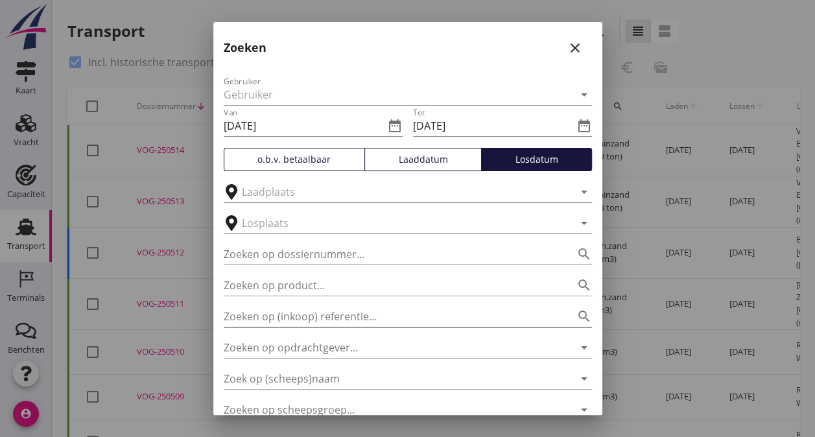
scroll to position [121, 0]
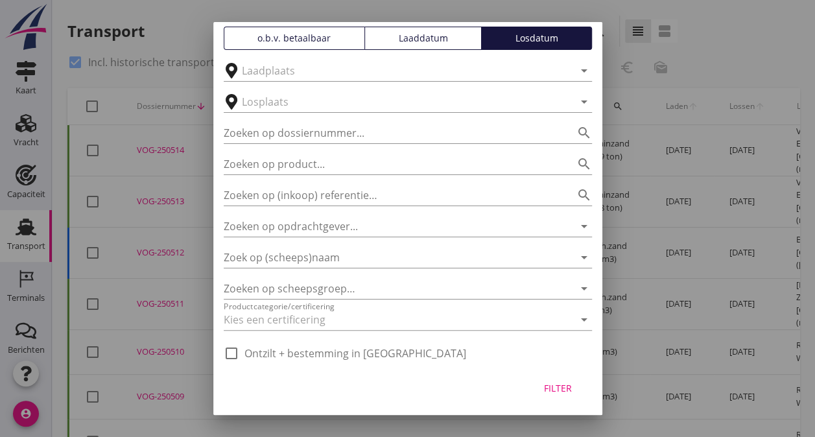
click at [540, 392] on div "Filter" at bounding box center [558, 388] width 36 height 14
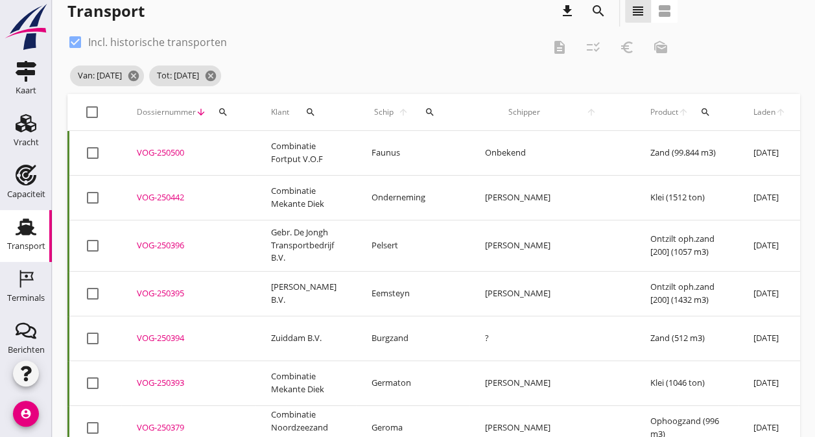
scroll to position [0, 0]
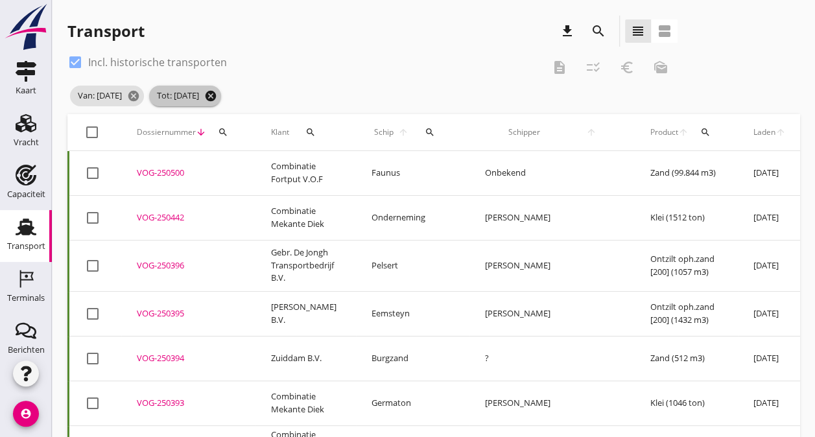
click at [217, 93] on icon "cancel" at bounding box center [210, 95] width 13 height 13
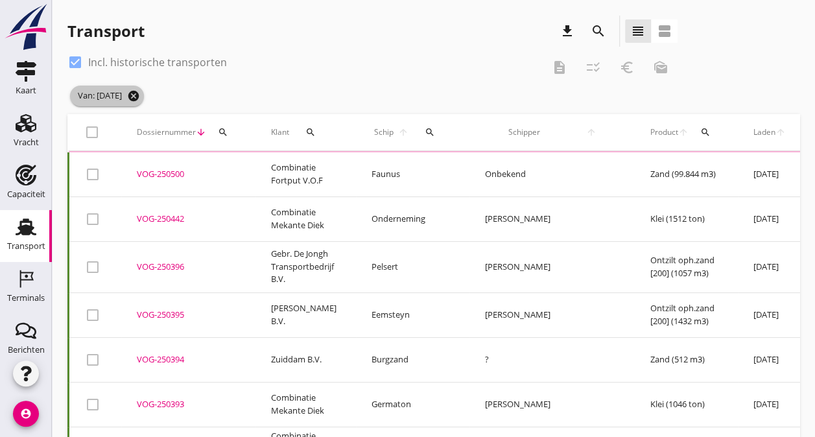
click at [140, 98] on icon "cancel" at bounding box center [133, 95] width 13 height 13
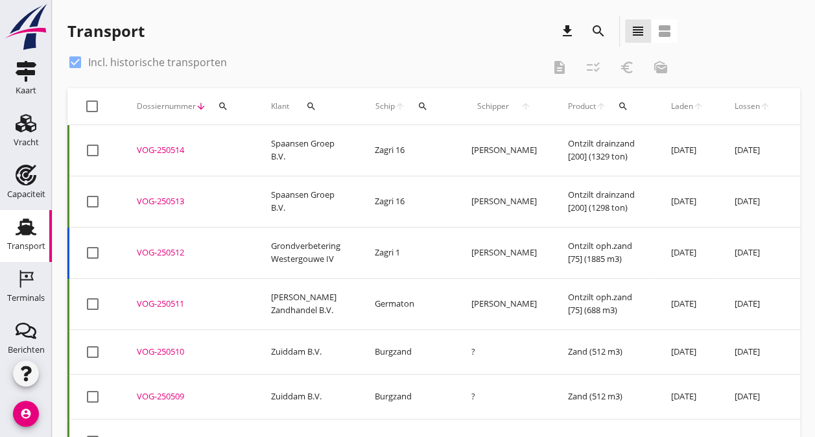
click at [598, 32] on icon "search" at bounding box center [599, 31] width 16 height 16
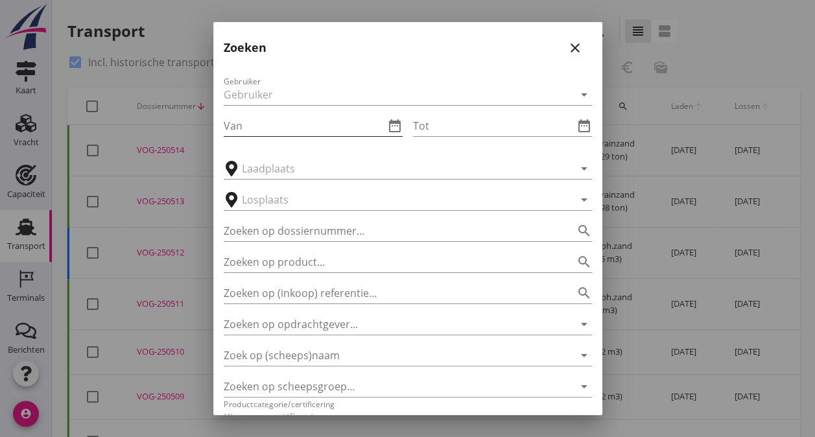
click at [248, 119] on input "Van" at bounding box center [304, 125] width 161 height 21
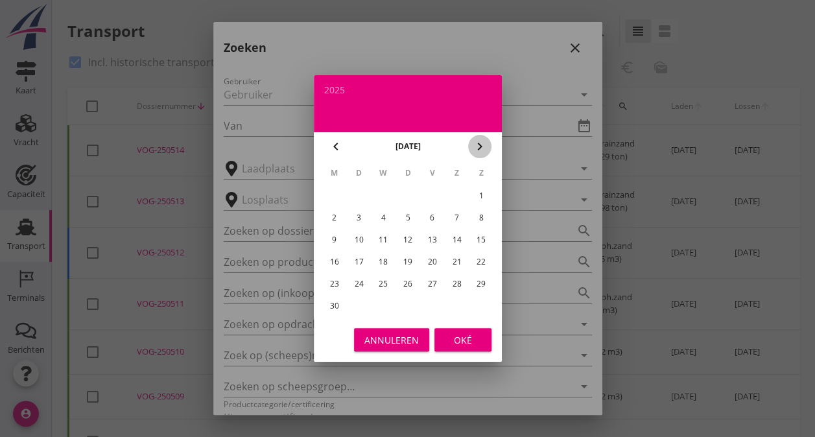
click at [475, 154] on button "chevron_right" at bounding box center [479, 146] width 23 height 23
click at [359, 196] on div "1" at bounding box center [358, 195] width 21 height 21
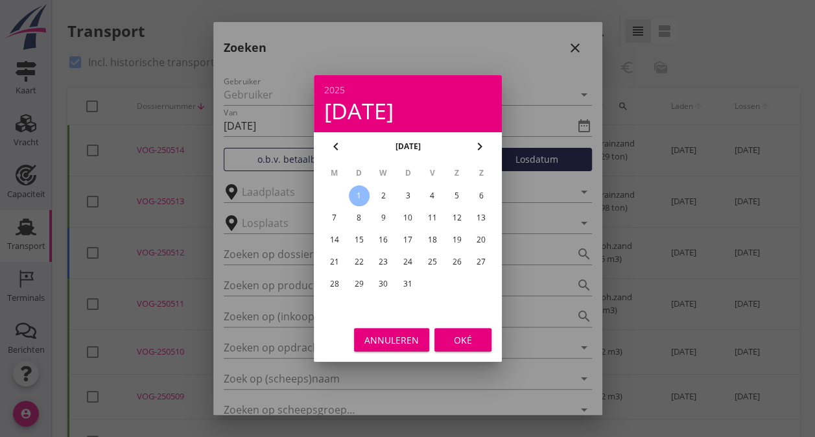
click at [476, 223] on div "13" at bounding box center [481, 217] width 21 height 21
click at [361, 192] on div "1" at bounding box center [358, 195] width 21 height 21
click at [455, 336] on div "Oké" at bounding box center [463, 340] width 36 height 14
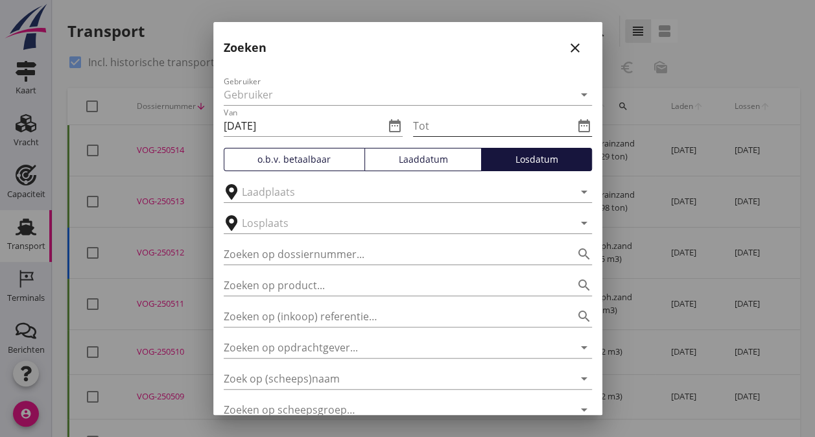
click at [576, 126] on icon "date_range" at bounding box center [584, 126] width 16 height 16
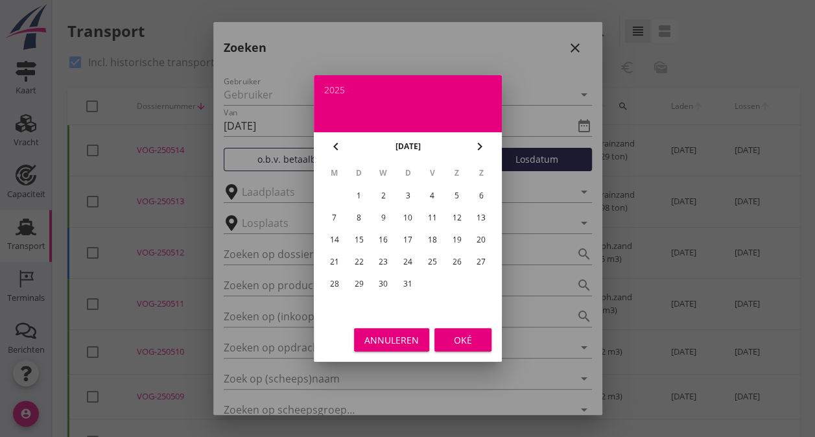
click at [479, 220] on div "13" at bounding box center [481, 217] width 21 height 21
click at [460, 334] on div "Oké" at bounding box center [463, 340] width 36 height 14
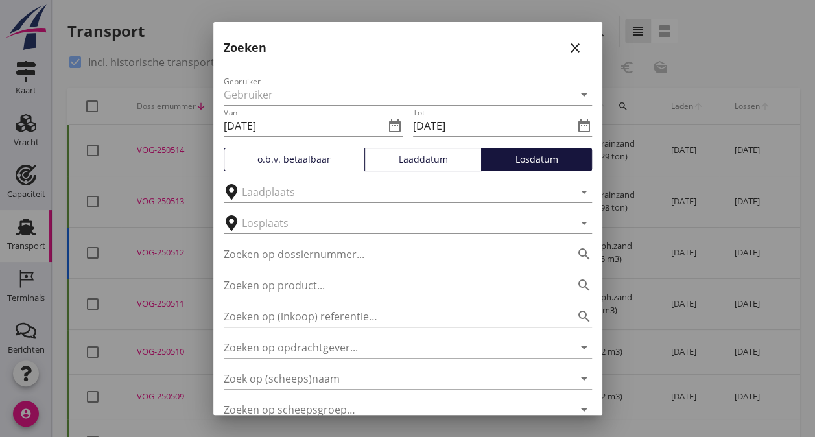
click at [535, 166] on div "Losdatum" at bounding box center [536, 159] width 99 height 14
